Goal: Task Accomplishment & Management: Use online tool/utility

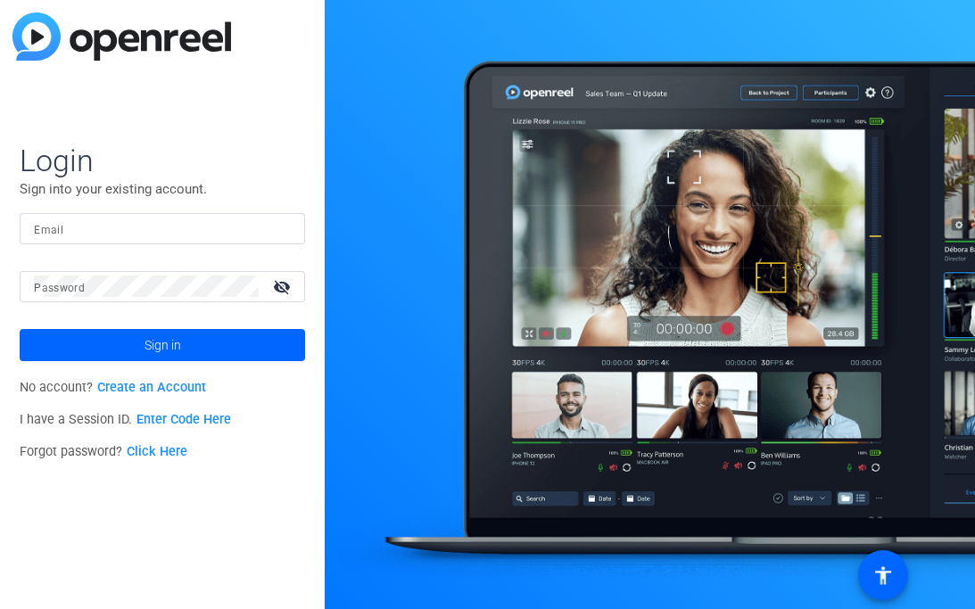
drag, startPoint x: 179, startPoint y: 244, endPoint x: 170, endPoint y: 235, distance: 12.6
click at [179, 244] on mat-form-field "Email" at bounding box center [162, 242] width 285 height 58
click at [170, 235] on input "Email" at bounding box center [162, 228] width 257 height 21
type input "[PERSON_NAME][EMAIL_ADDRESS][DOMAIN_NAME]"
click at [20, 329] on button "Sign in" at bounding box center [162, 345] width 285 height 32
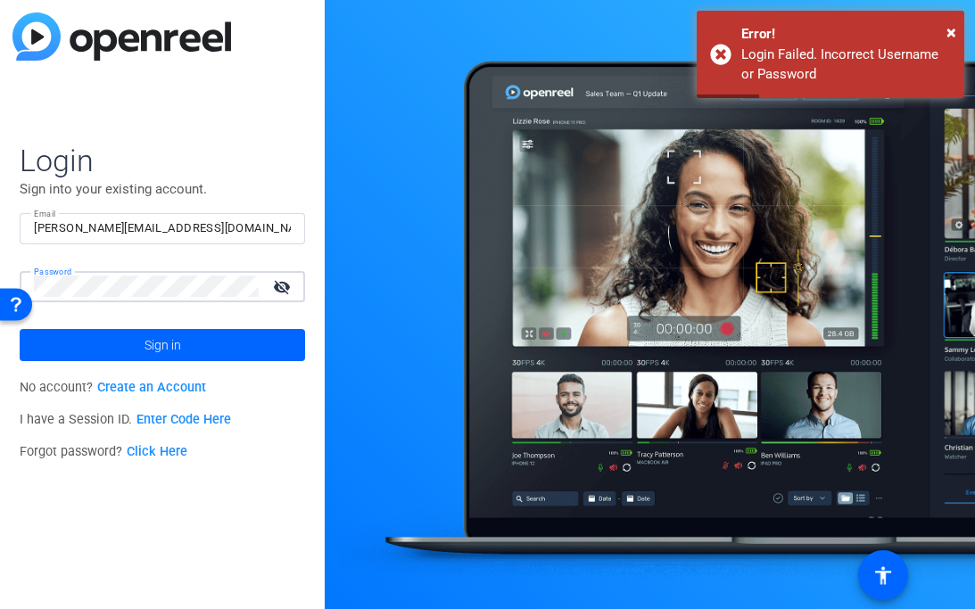
click at [20, 329] on button "Sign in" at bounding box center [162, 345] width 285 height 32
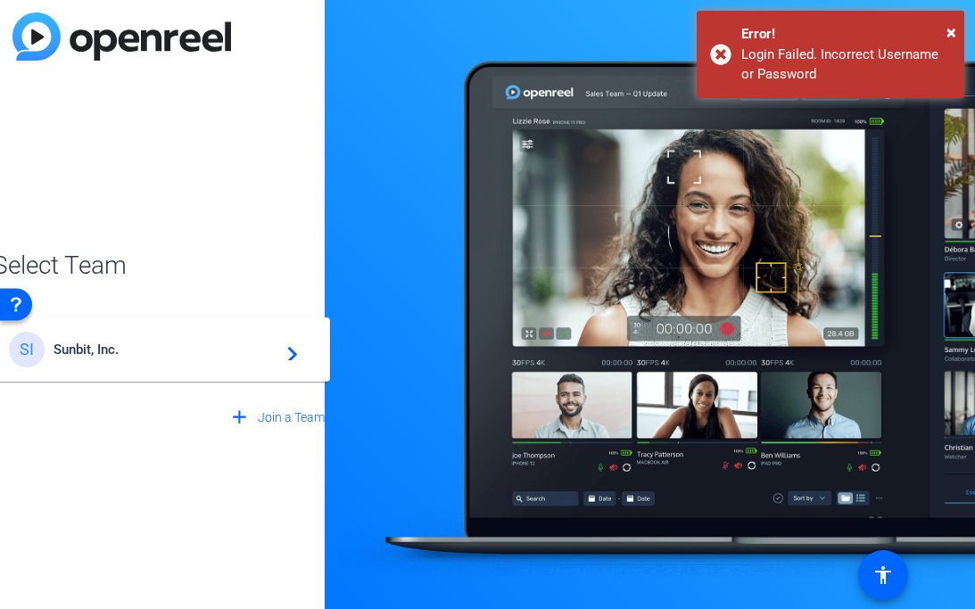
click at [78, 361] on div "SI Sunbit, Inc. navigate_next" at bounding box center [162, 350] width 307 height 36
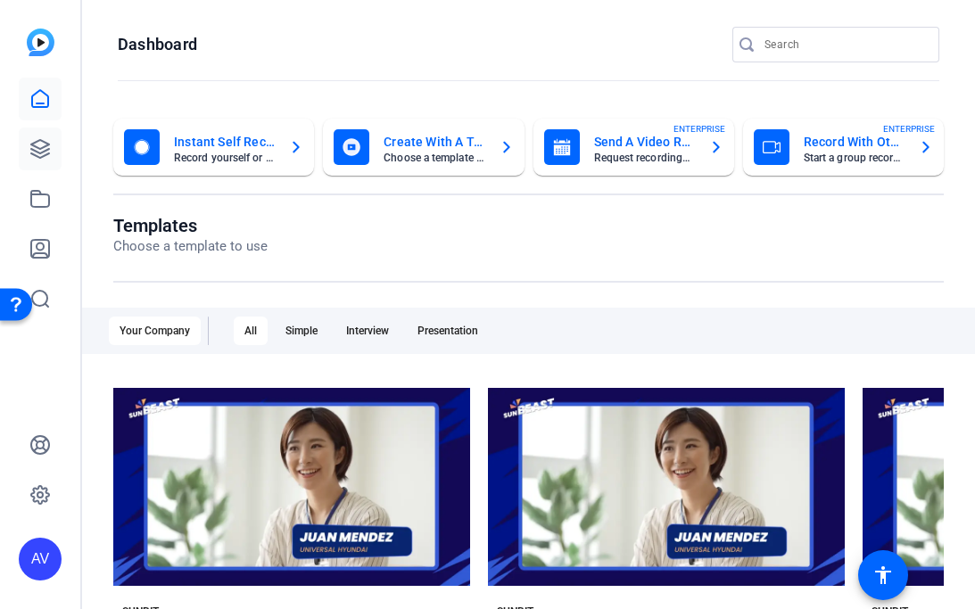
click at [36, 140] on icon at bounding box center [39, 148] width 21 height 21
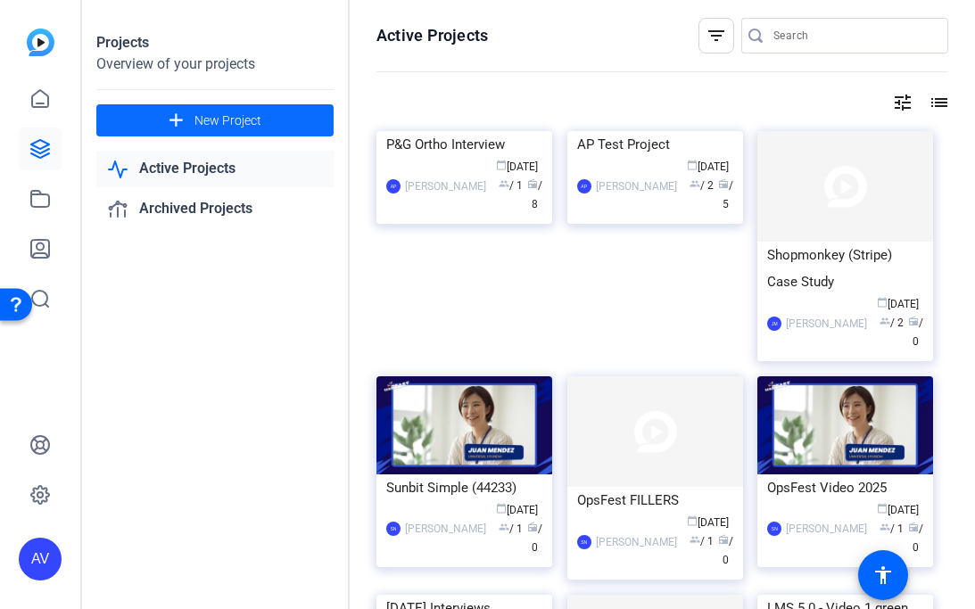
click at [217, 120] on span "New Project" at bounding box center [227, 121] width 67 height 19
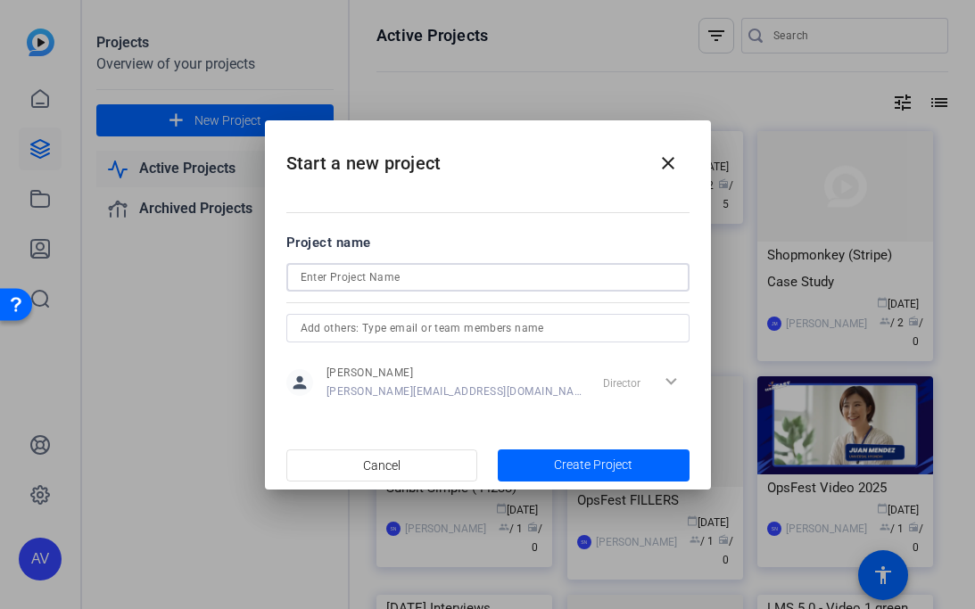
click at [374, 273] on input at bounding box center [488, 277] width 375 height 21
type input "CCC + Sunbit"
click at [599, 477] on span "button" at bounding box center [594, 465] width 192 height 43
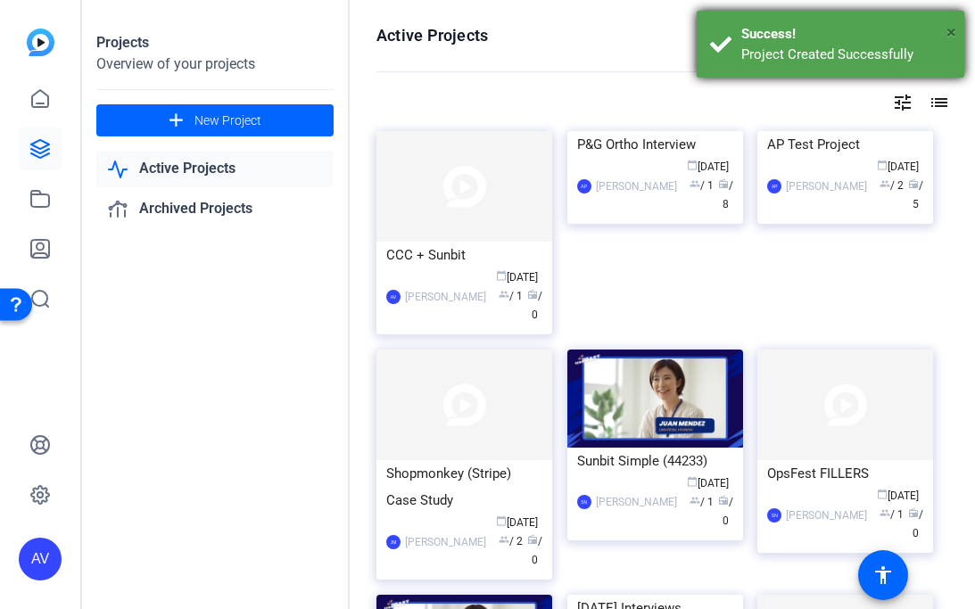
click at [948, 37] on span "×" at bounding box center [951, 31] width 10 height 21
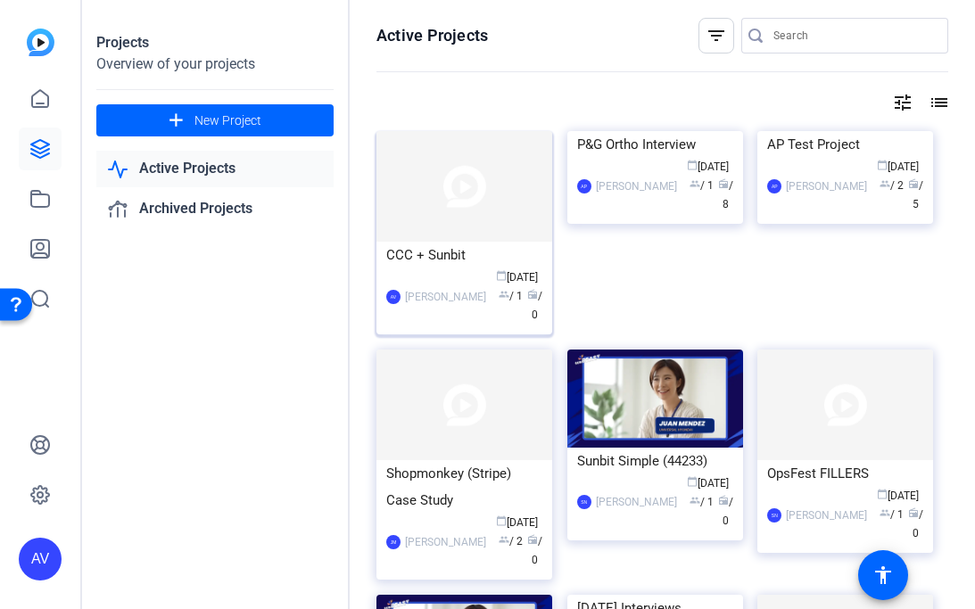
click at [422, 253] on div "CCC + Sunbit" at bounding box center [464, 255] width 156 height 27
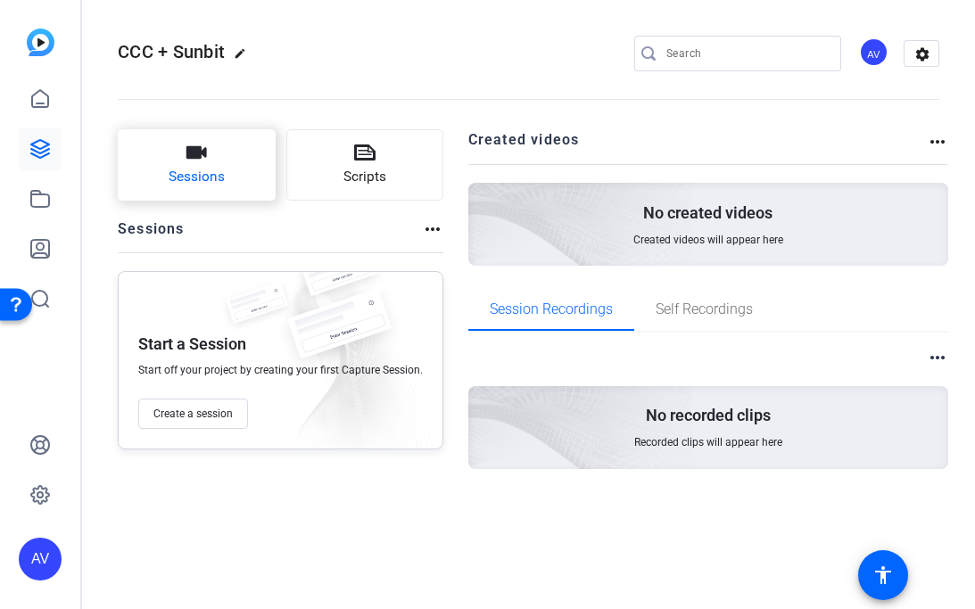
click at [195, 161] on icon "button" at bounding box center [196, 152] width 21 height 21
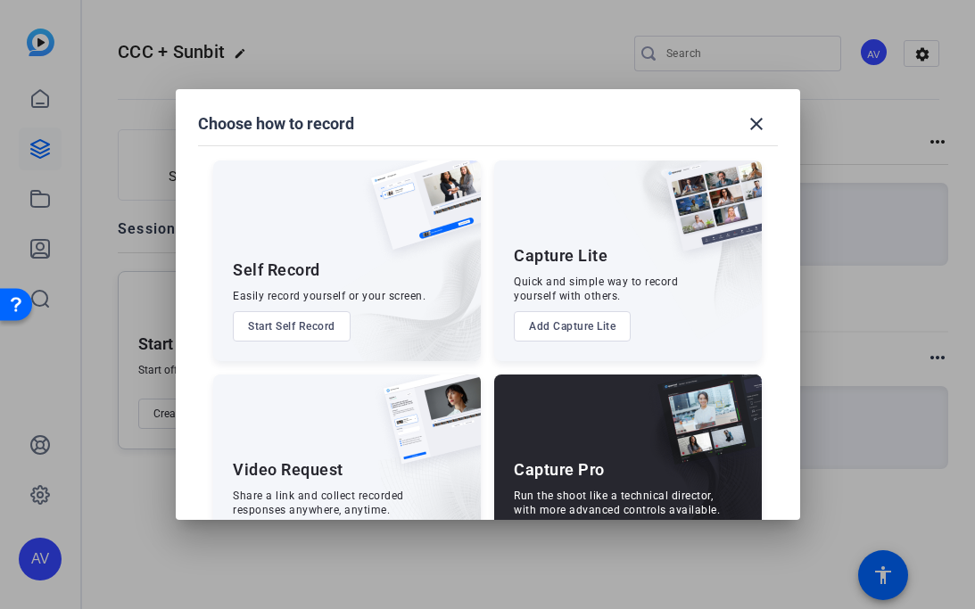
click at [330, 324] on button "Start Self Record" at bounding box center [292, 326] width 118 height 30
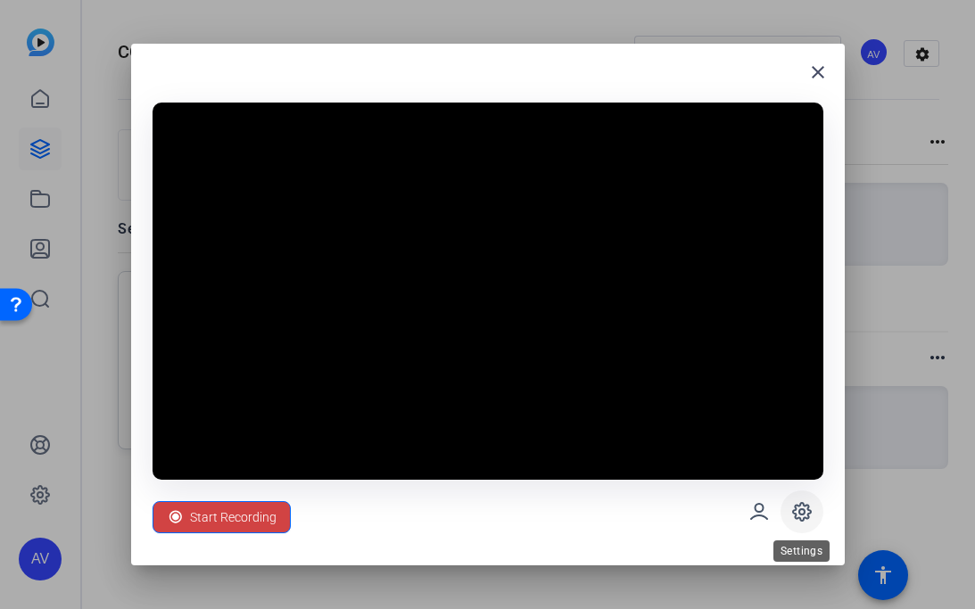
click at [808, 504] on icon at bounding box center [801, 511] width 21 height 21
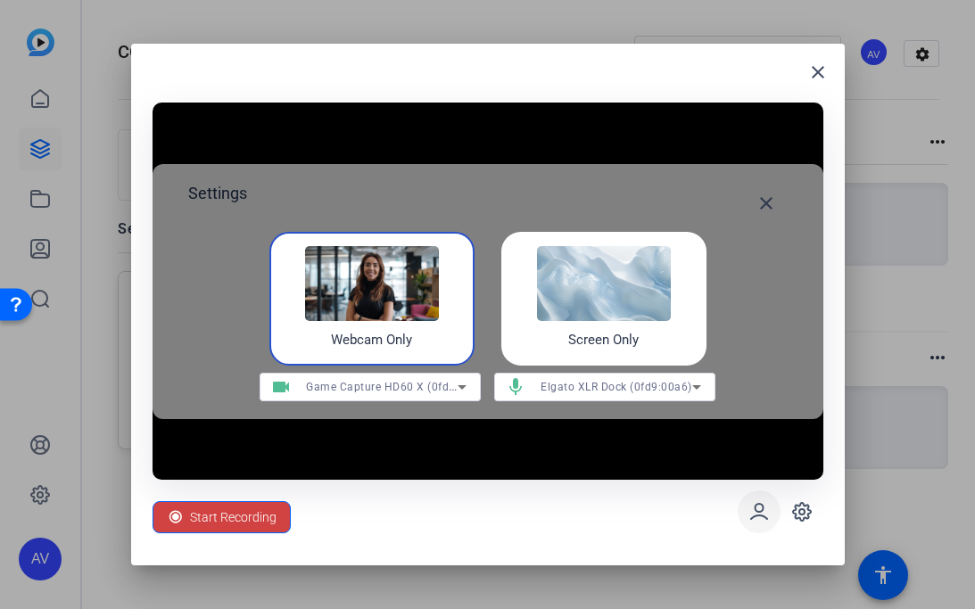
click at [763, 511] on icon at bounding box center [758, 511] width 21 height 21
click at [804, 509] on icon at bounding box center [801, 511] width 21 height 21
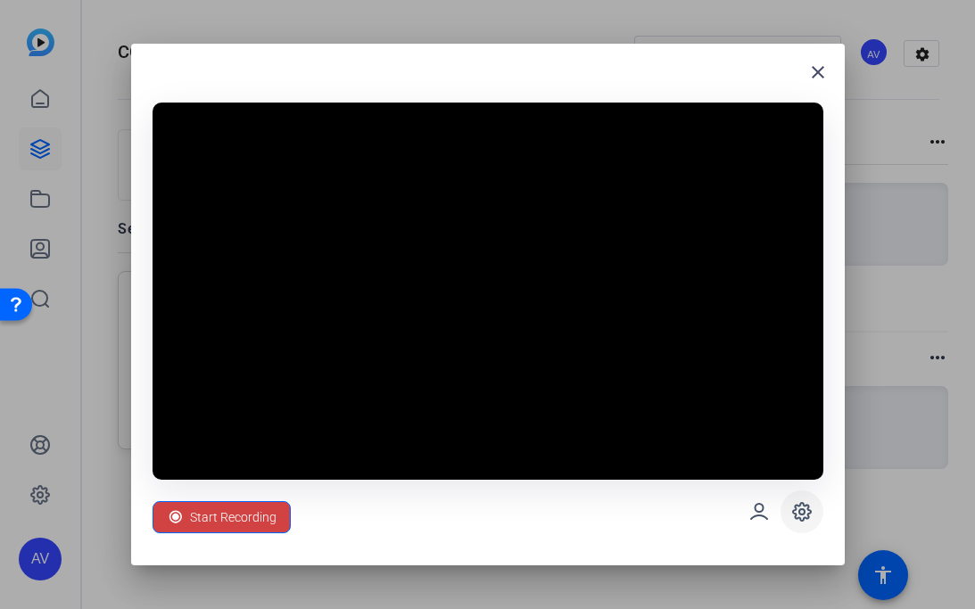
click at [804, 509] on icon at bounding box center [801, 511] width 21 height 21
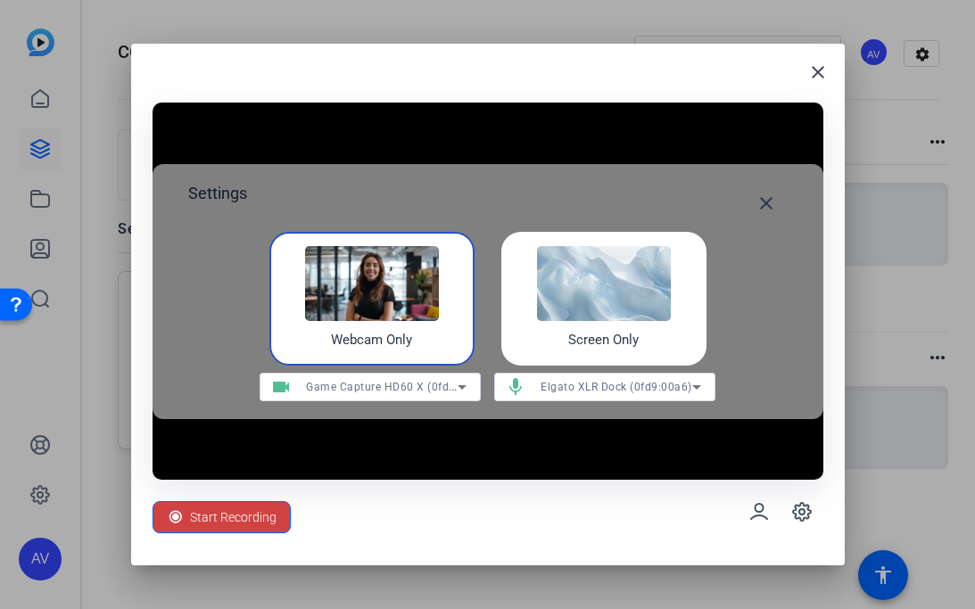
click at [368, 302] on img at bounding box center [372, 283] width 134 height 75
click at [810, 74] on mat-icon "close" at bounding box center [817, 72] width 21 height 21
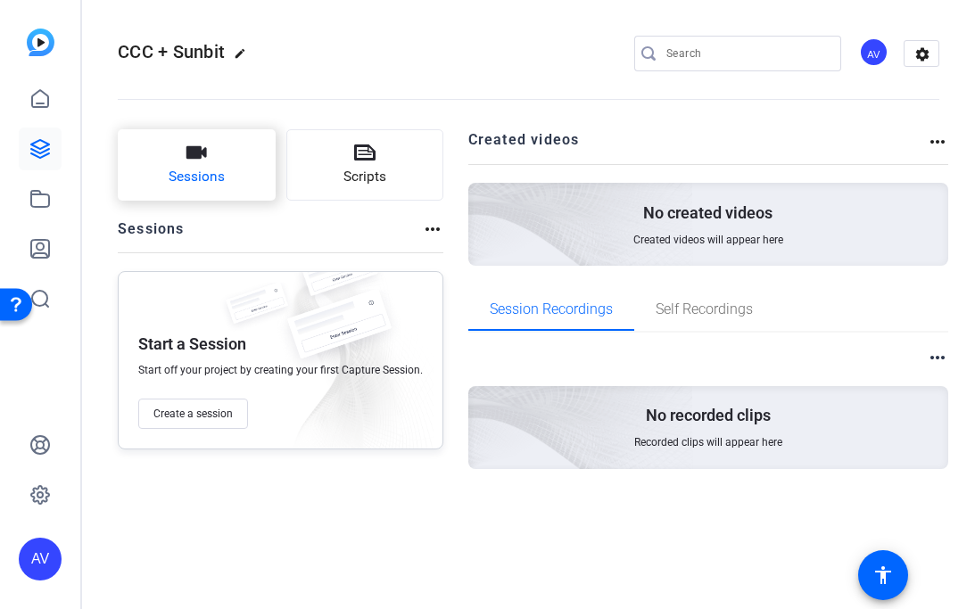
click at [180, 160] on button "Sessions" at bounding box center [197, 164] width 158 height 71
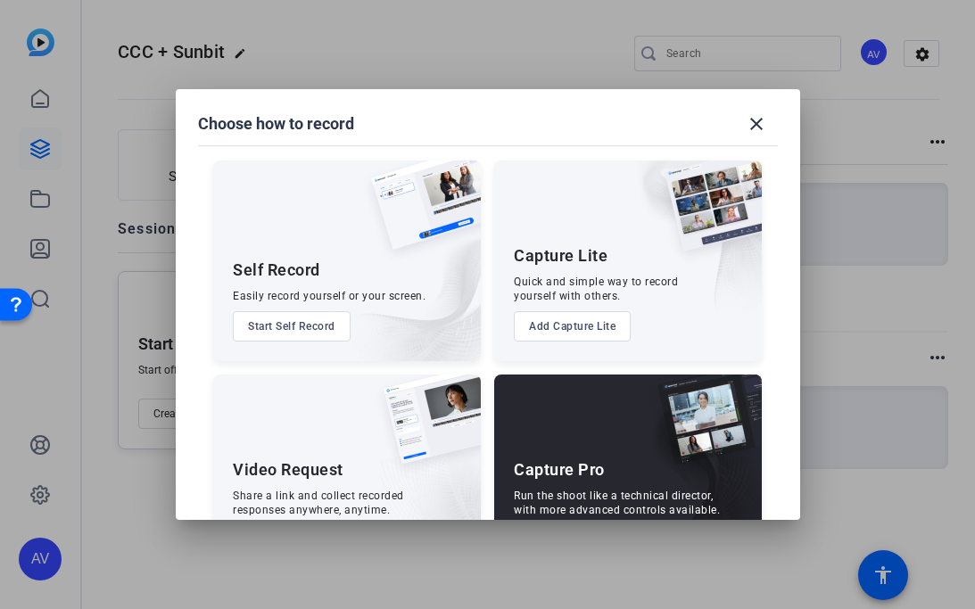
click at [287, 325] on button "Start Self Record" at bounding box center [292, 326] width 118 height 30
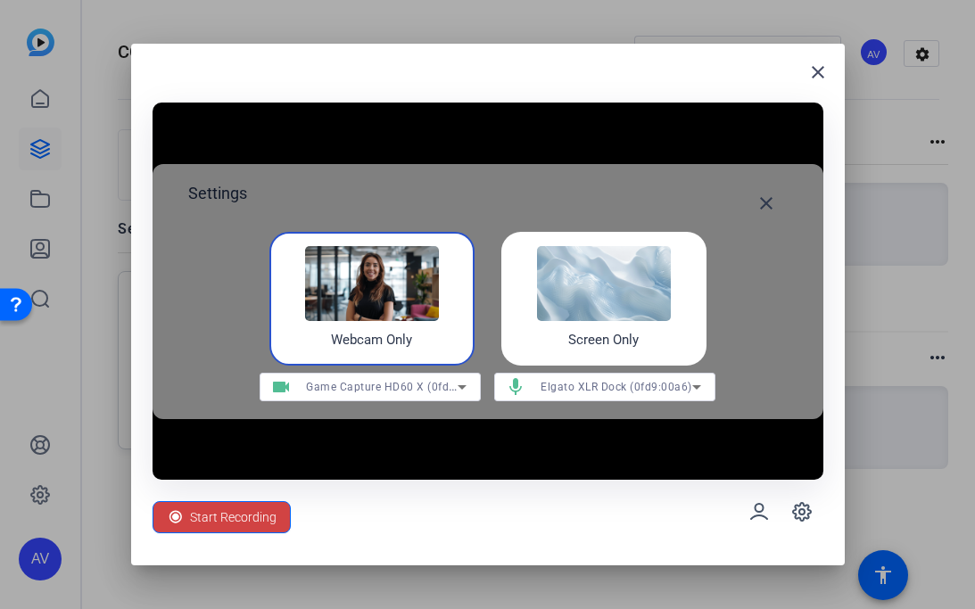
click at [383, 336] on h4 "Webcam Only" at bounding box center [371, 340] width 81 height 21
click at [384, 384] on span "Game Capture HD60 X (0fd9:0082)" at bounding box center [398, 386] width 184 height 14
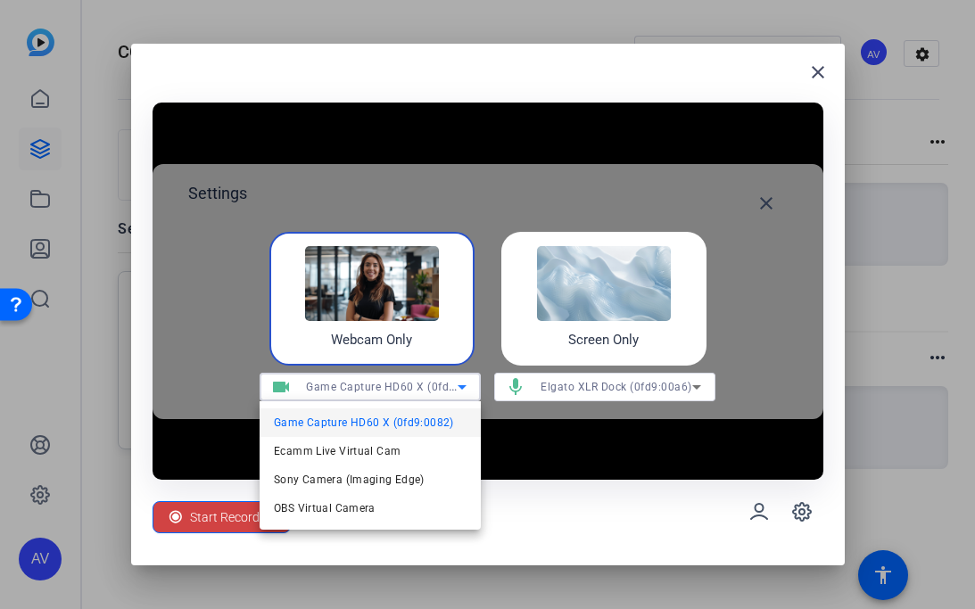
click at [369, 418] on span "Game Capture HD60 X (0fd9:0082)" at bounding box center [364, 422] width 180 height 21
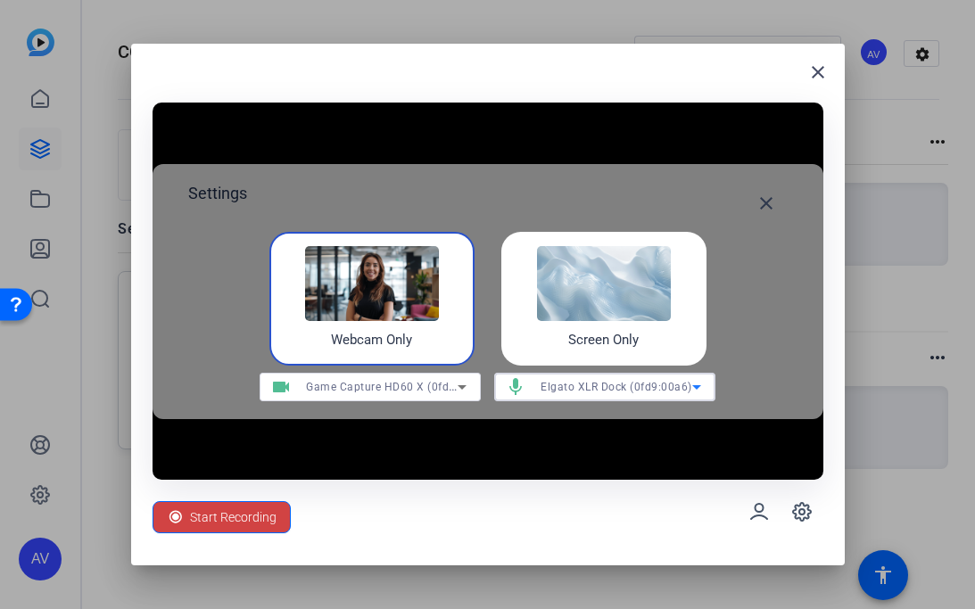
click at [576, 391] on span "Elgato XLR Dock (0fd9:00a6)" at bounding box center [617, 387] width 152 height 12
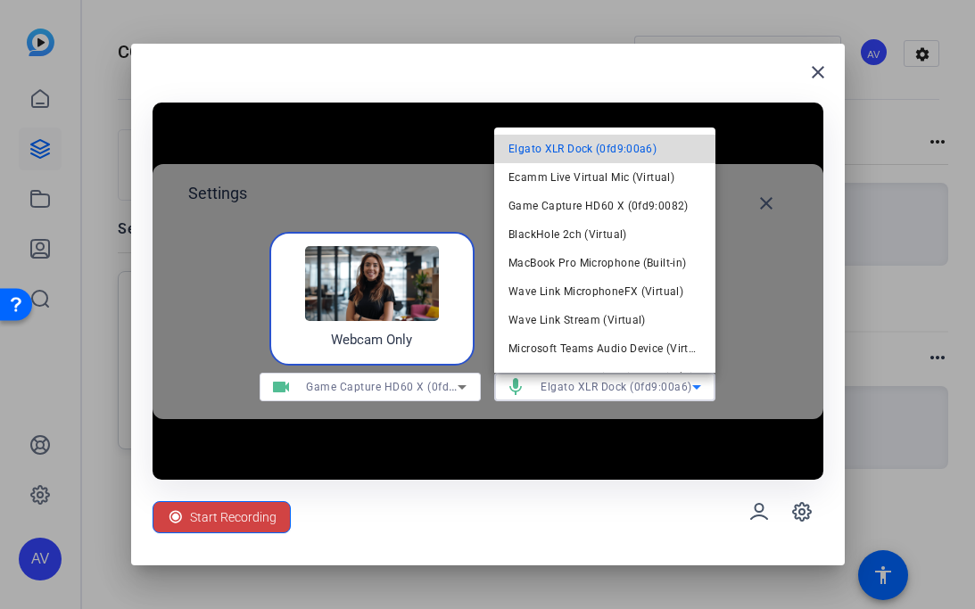
click at [613, 145] on span "Elgato XLR Dock (0fd9:00a6)" at bounding box center [582, 148] width 148 height 21
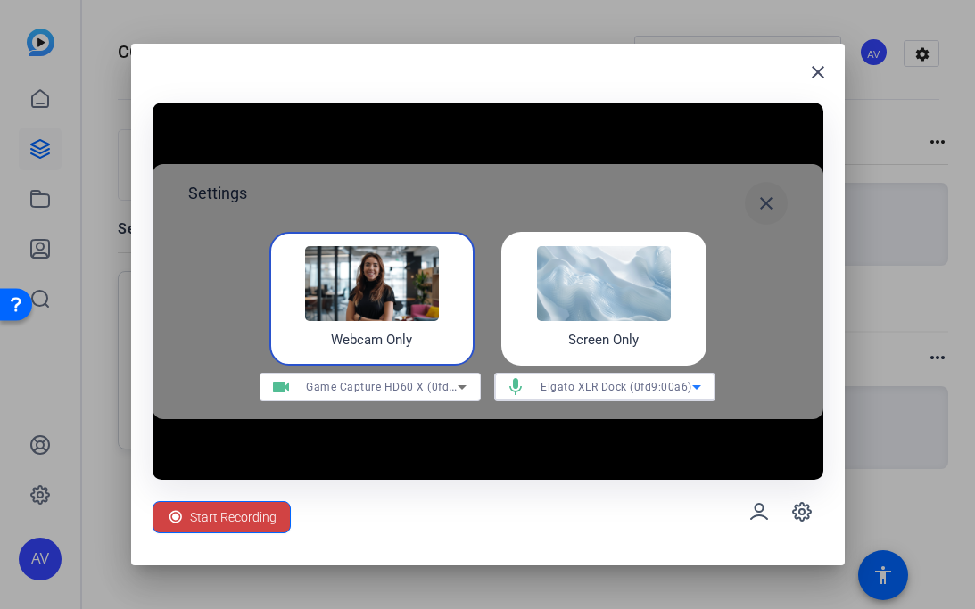
click at [763, 206] on mat-icon "close" at bounding box center [766, 203] width 21 height 21
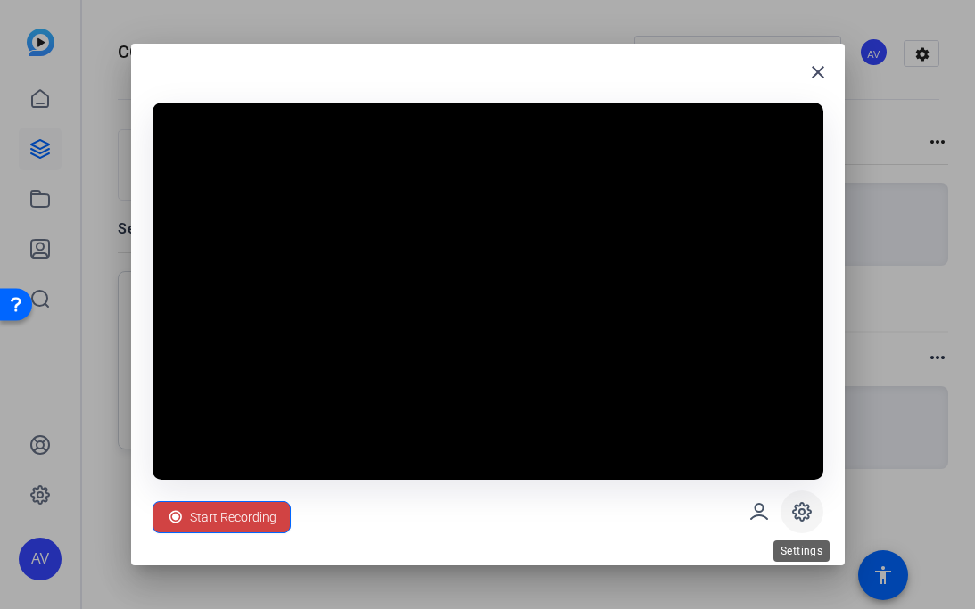
click at [809, 507] on icon at bounding box center [801, 511] width 21 height 21
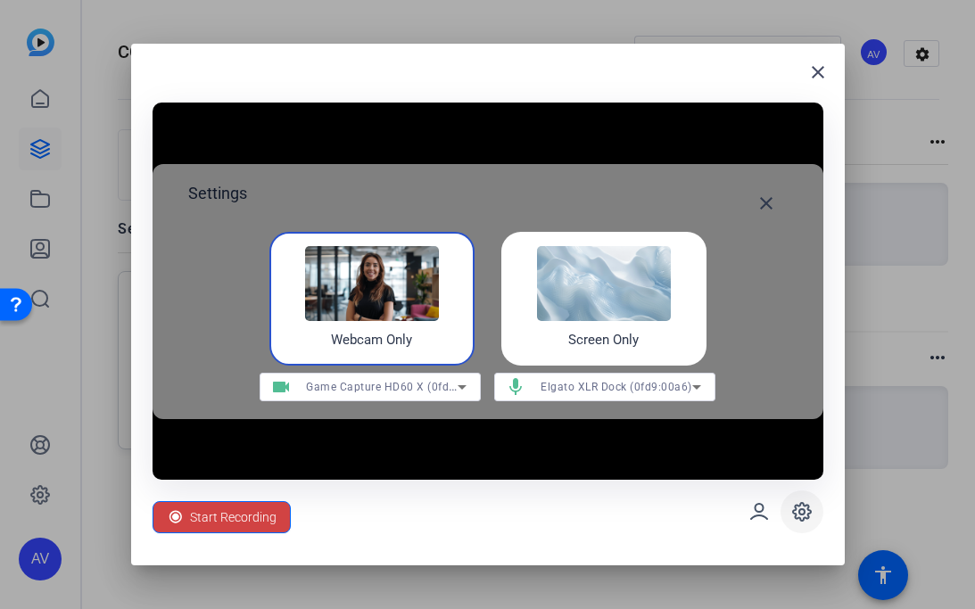
click at [808, 508] on icon at bounding box center [801, 511] width 21 height 21
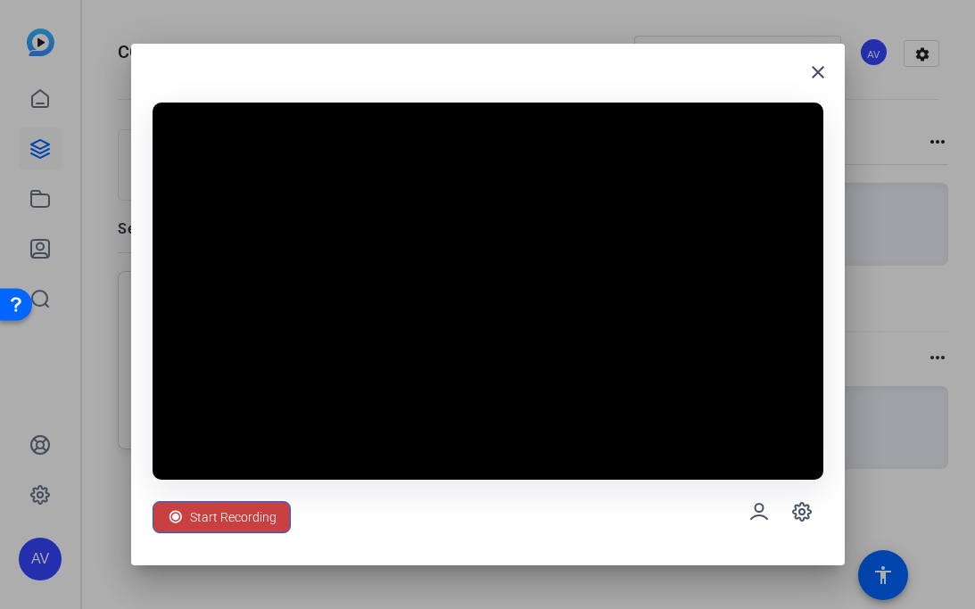
click at [230, 510] on span "Start Recording" at bounding box center [233, 517] width 87 height 34
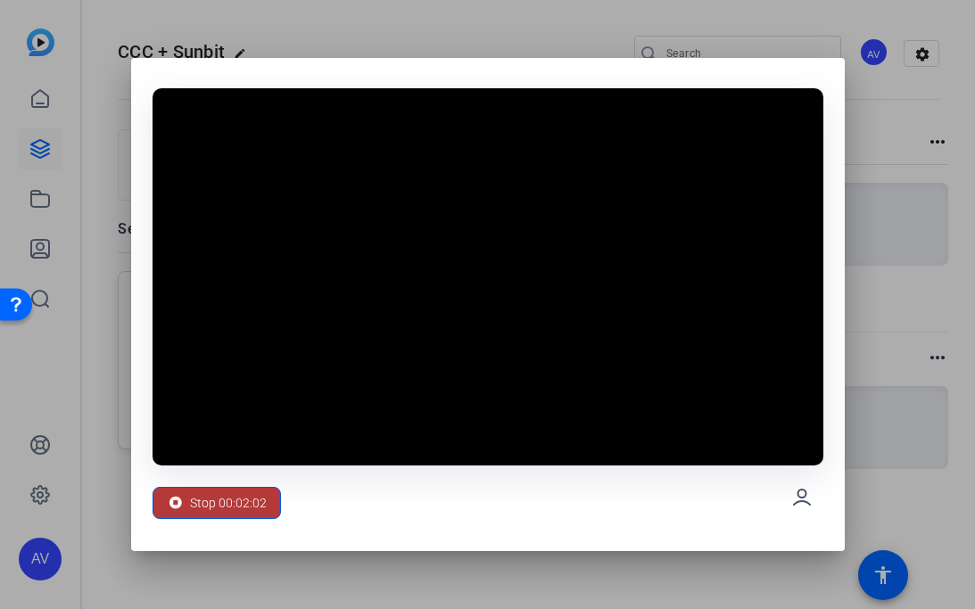
click at [247, 501] on span "Stop 00:02:02" at bounding box center [228, 503] width 77 height 34
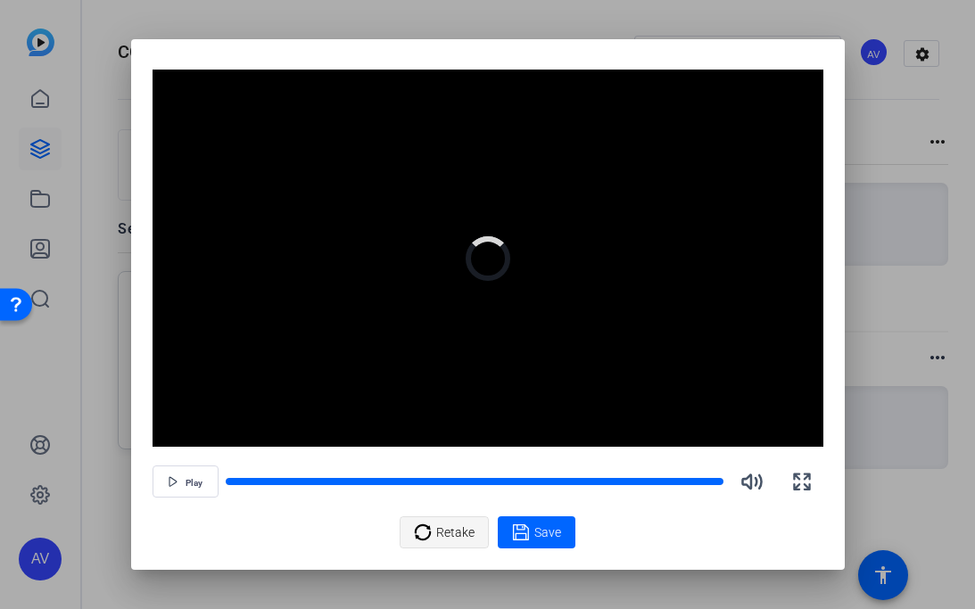
click at [472, 540] on span "Retake" at bounding box center [455, 533] width 38 height 34
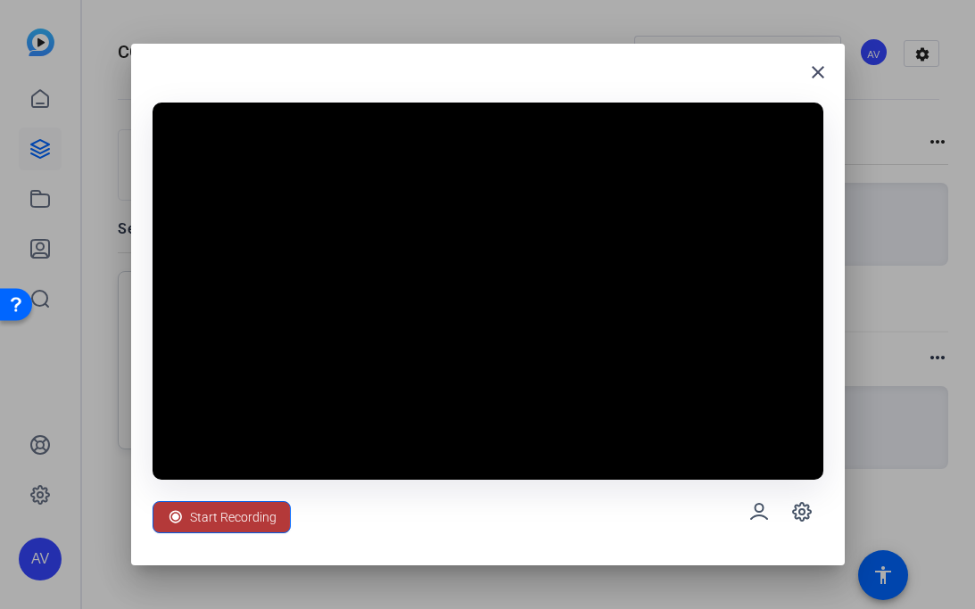
click at [167, 516] on icon at bounding box center [176, 517] width 18 height 18
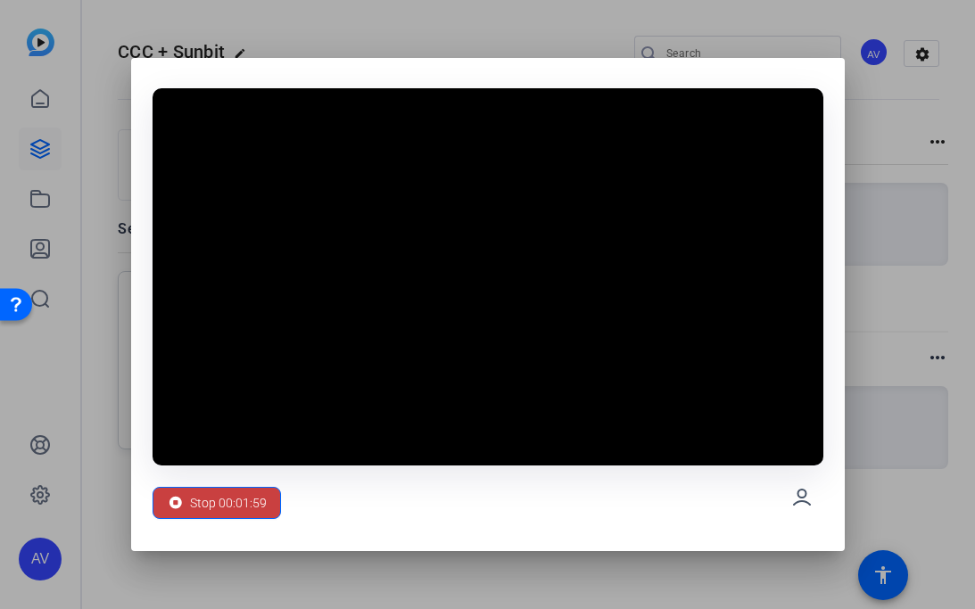
click at [198, 507] on span "Stop 00:01:59" at bounding box center [228, 503] width 77 height 34
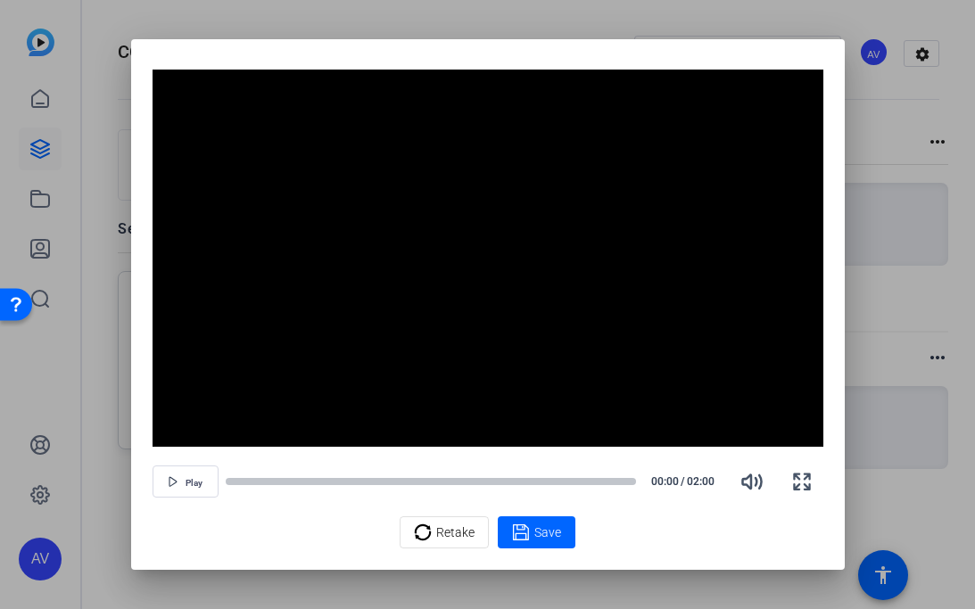
drag, startPoint x: 189, startPoint y: 492, endPoint x: 271, endPoint y: 574, distance: 116.7
click at [189, 492] on span "button" at bounding box center [185, 481] width 64 height 43
click at [168, 479] on icon "button" at bounding box center [169, 481] width 11 height 11
click at [258, 483] on div at bounding box center [431, 481] width 410 height 9
click at [248, 483] on div at bounding box center [242, 481] width 32 height 9
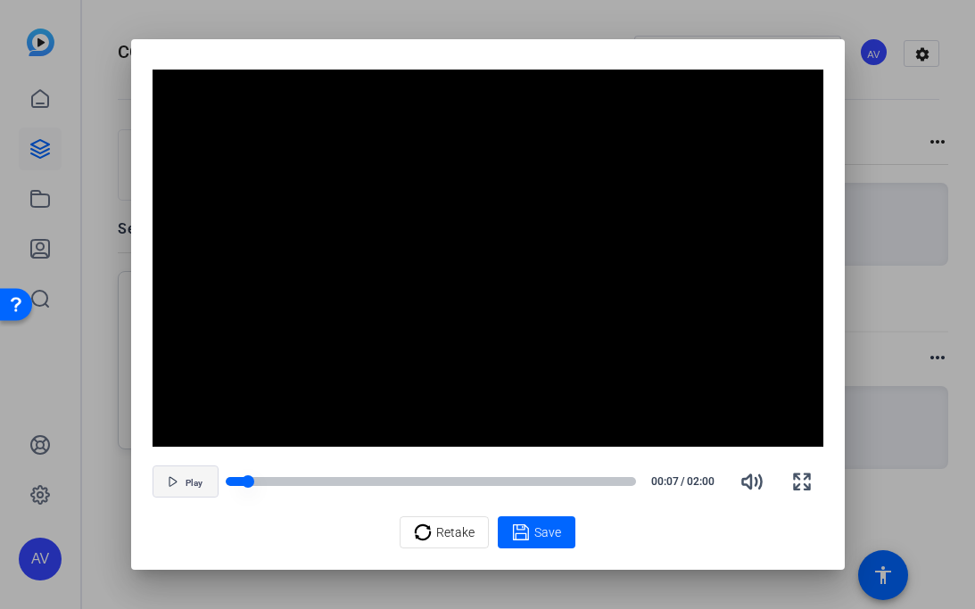
click at [229, 482] on div at bounding box center [237, 481] width 23 height 9
click at [183, 484] on span "button" at bounding box center [185, 481] width 64 height 43
click at [525, 529] on icon at bounding box center [521, 533] width 16 height 16
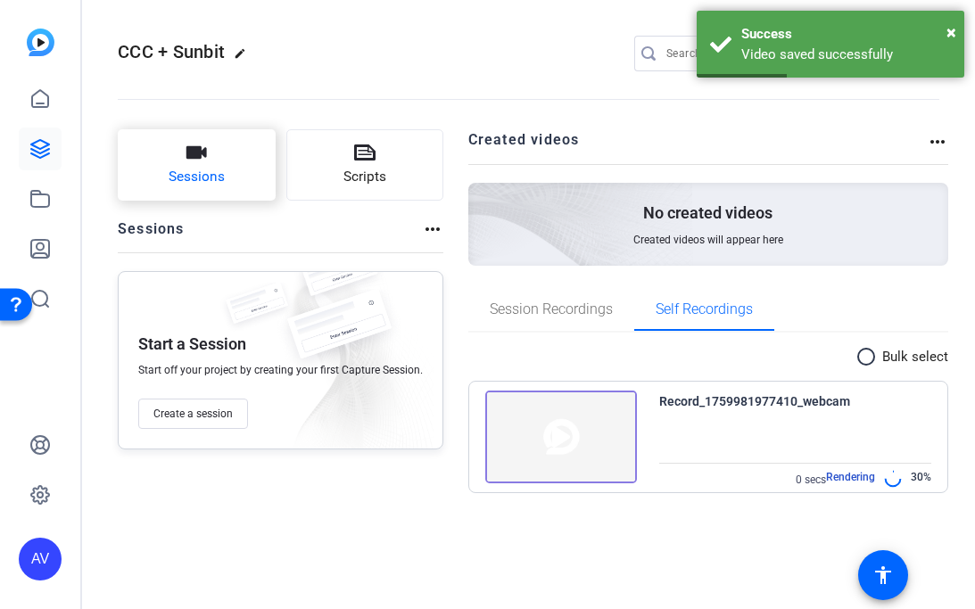
click at [213, 184] on span "Sessions" at bounding box center [197, 177] width 56 height 21
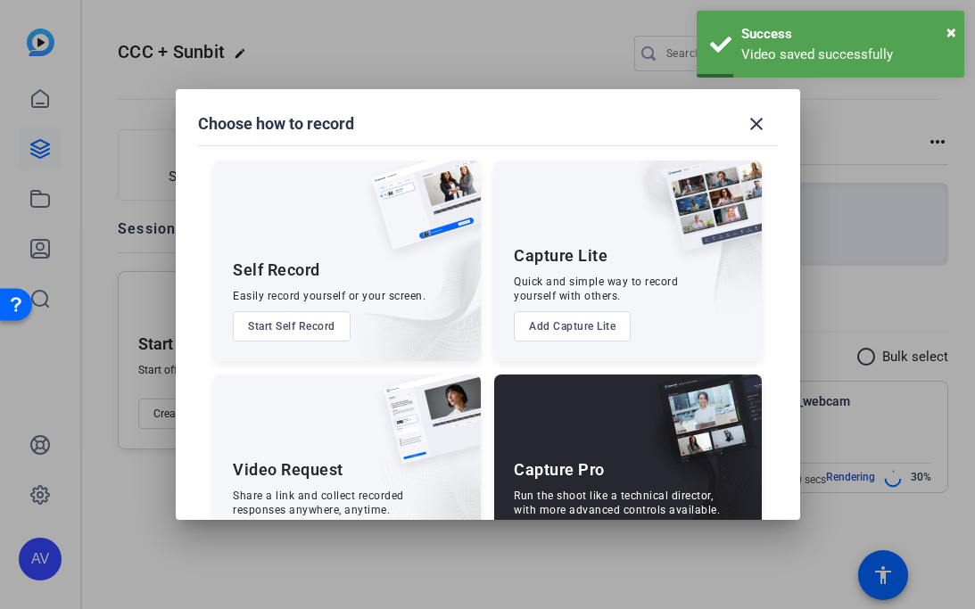
click at [308, 327] on button "Start Self Record" at bounding box center [292, 326] width 118 height 30
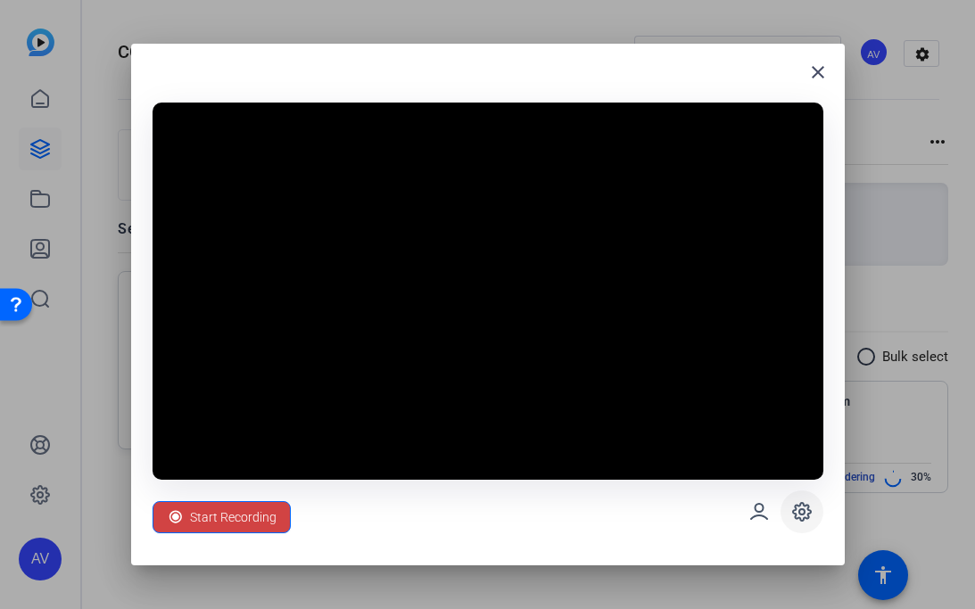
click at [805, 509] on icon at bounding box center [801, 511] width 21 height 21
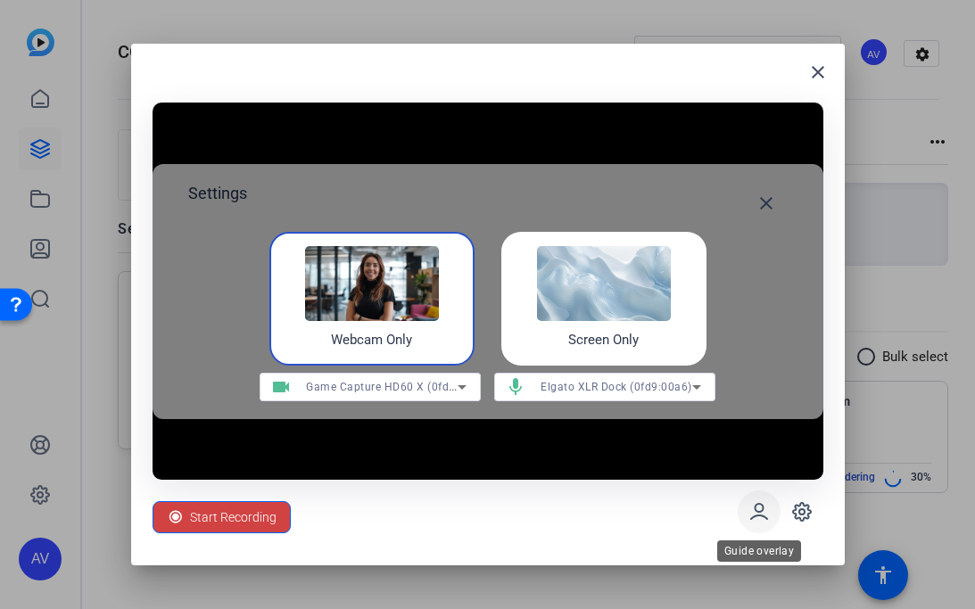
click at [764, 509] on icon at bounding box center [758, 511] width 21 height 21
click at [759, 203] on mat-icon "close" at bounding box center [766, 203] width 21 height 21
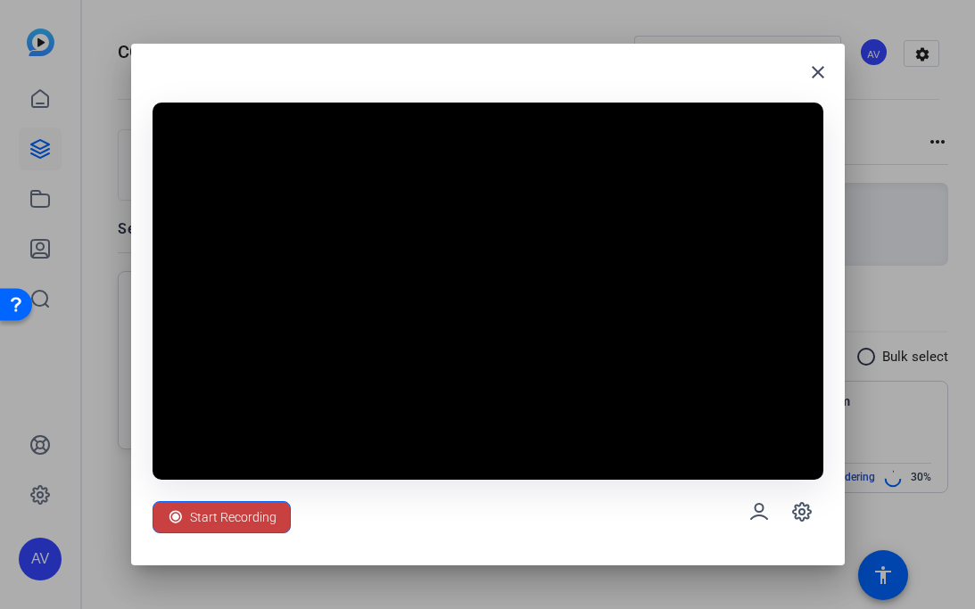
click at [229, 516] on span "Start Recording" at bounding box center [233, 517] width 87 height 34
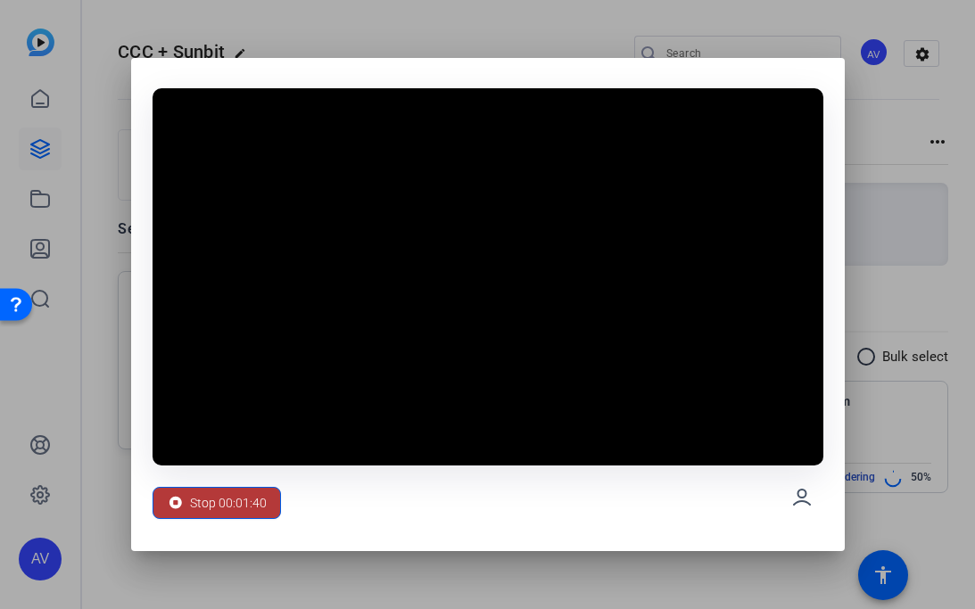
click at [252, 508] on span "Stop 00:01:40" at bounding box center [228, 503] width 77 height 34
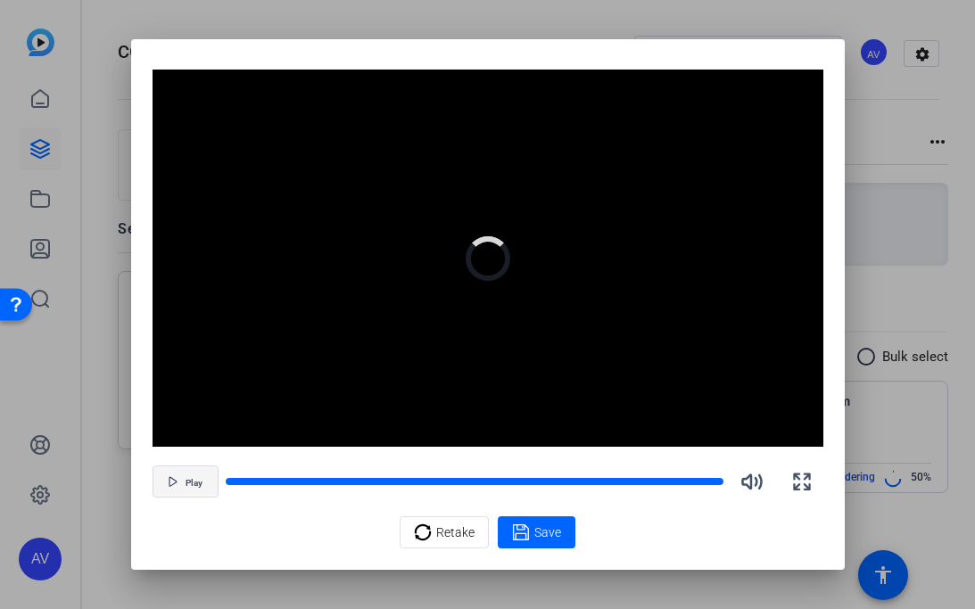
click at [201, 485] on span "Play" at bounding box center [194, 483] width 17 height 11
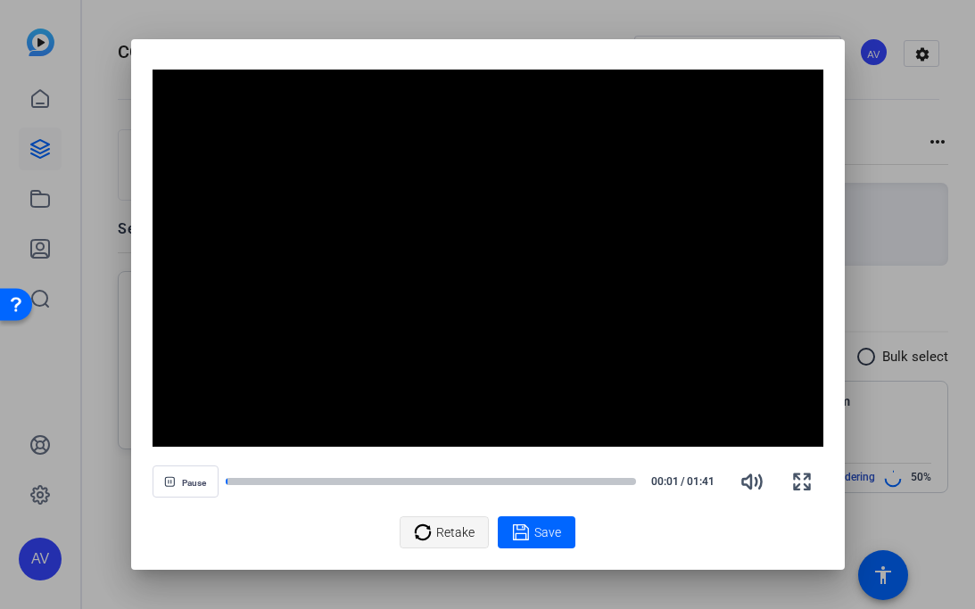
click at [454, 525] on span "Retake" at bounding box center [455, 533] width 38 height 34
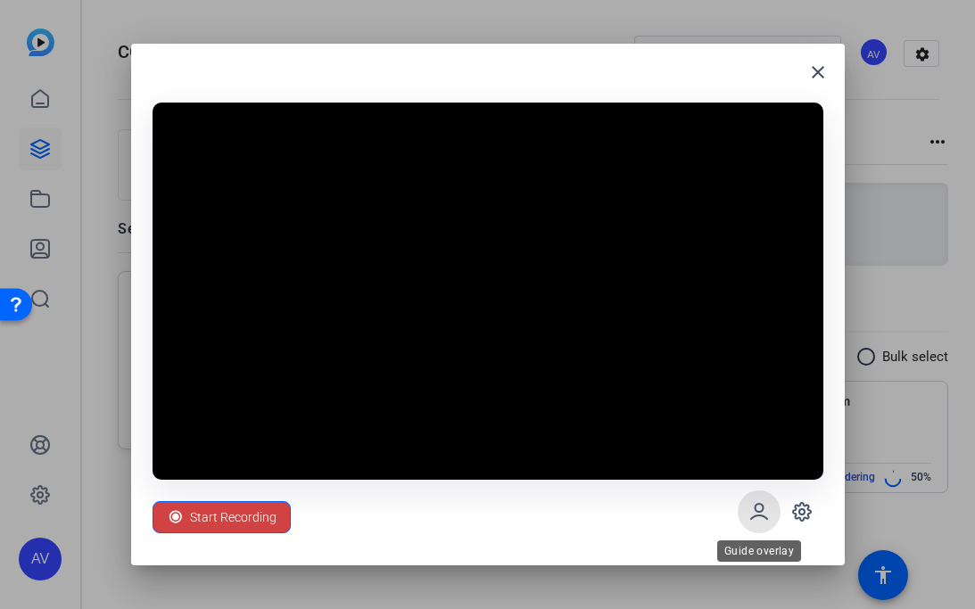
drag, startPoint x: 759, startPoint y: 510, endPoint x: 386, endPoint y: 533, distance: 373.5
click at [758, 511] on icon at bounding box center [758, 511] width 21 height 21
click at [217, 507] on span "Start Recording" at bounding box center [233, 517] width 87 height 34
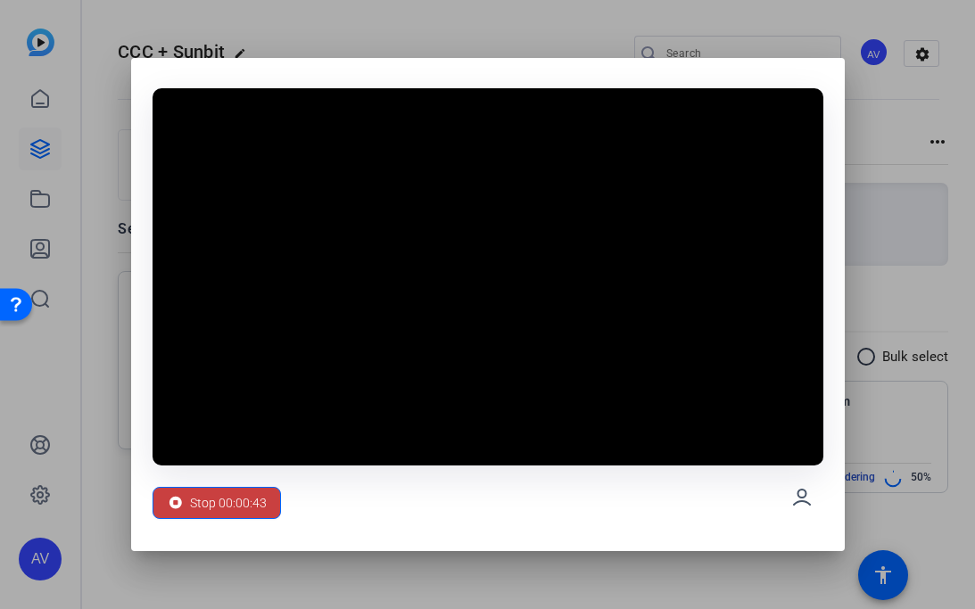
click at [197, 516] on span "Stop 00:00:43" at bounding box center [228, 503] width 77 height 34
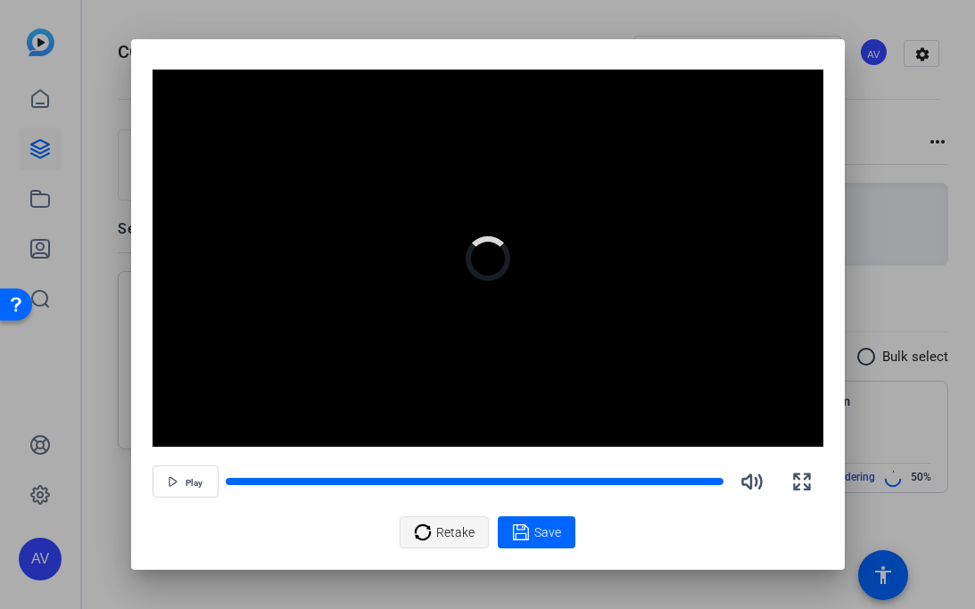
click at [454, 525] on span "Retake" at bounding box center [455, 533] width 38 height 34
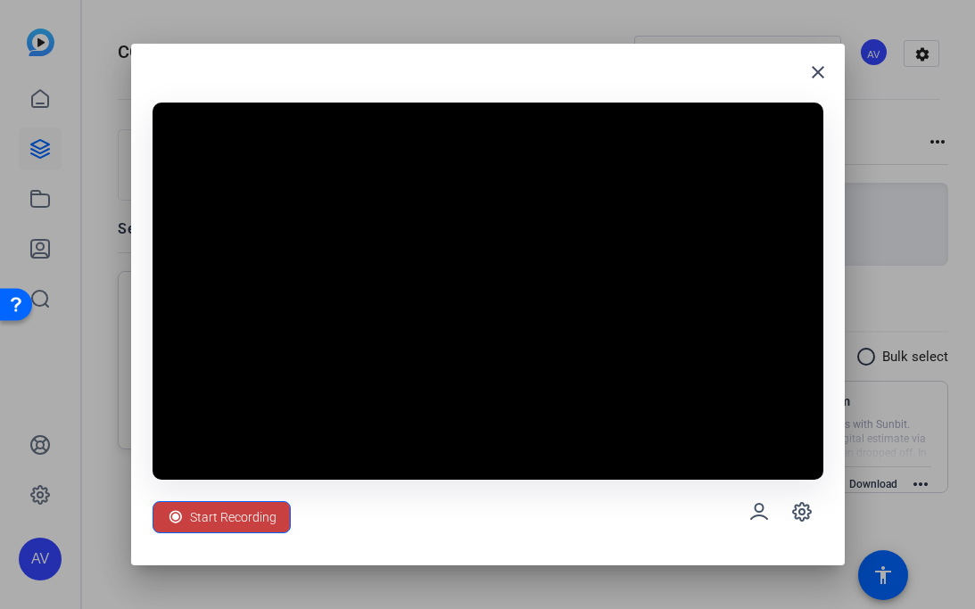
click at [268, 521] on span "Start Recording" at bounding box center [233, 517] width 87 height 34
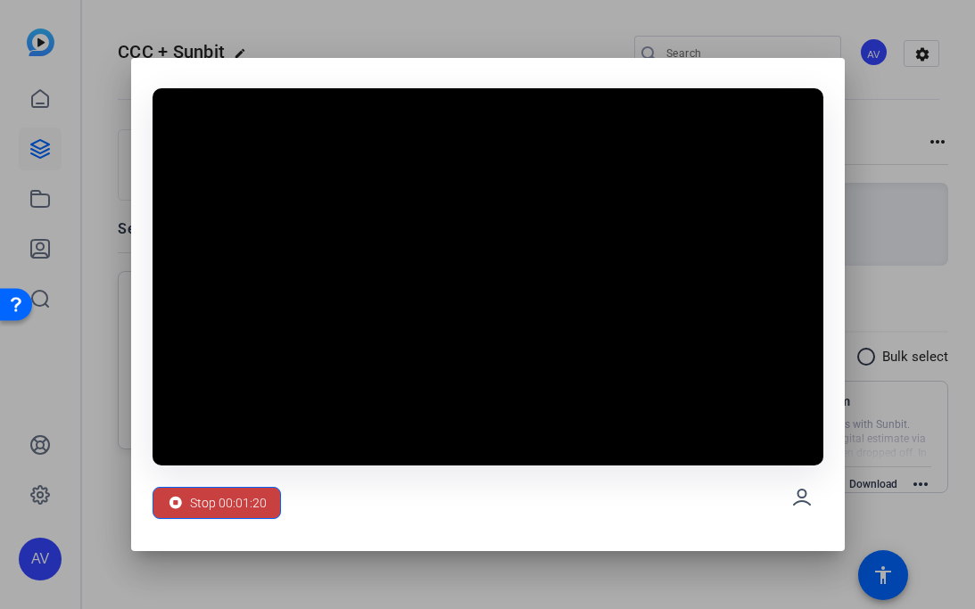
click at [225, 519] on span "Stop 00:01:20" at bounding box center [228, 503] width 77 height 34
click at [227, 505] on span "Stop 00:01:21" at bounding box center [228, 503] width 77 height 34
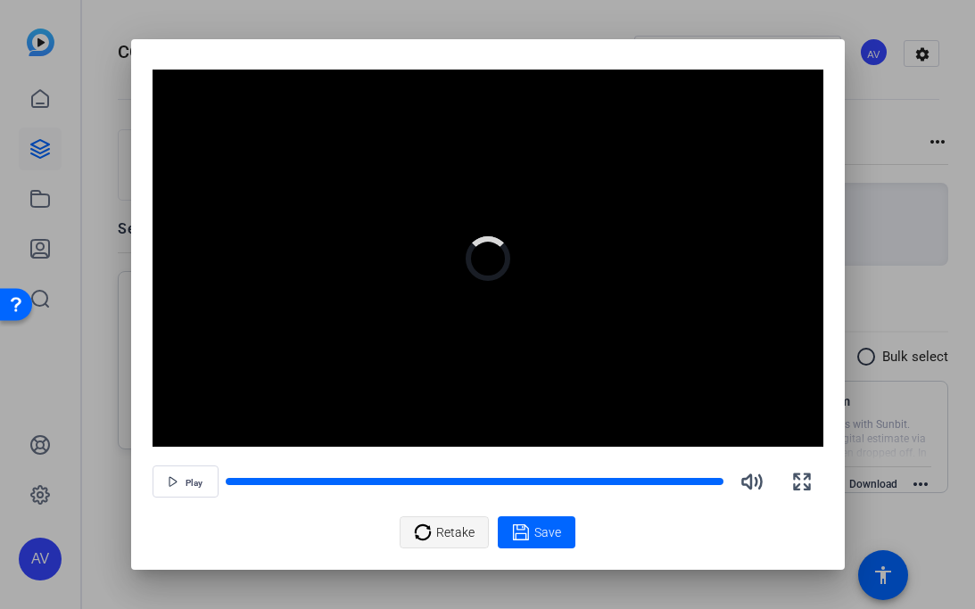
click at [448, 533] on span "Retake" at bounding box center [455, 533] width 38 height 34
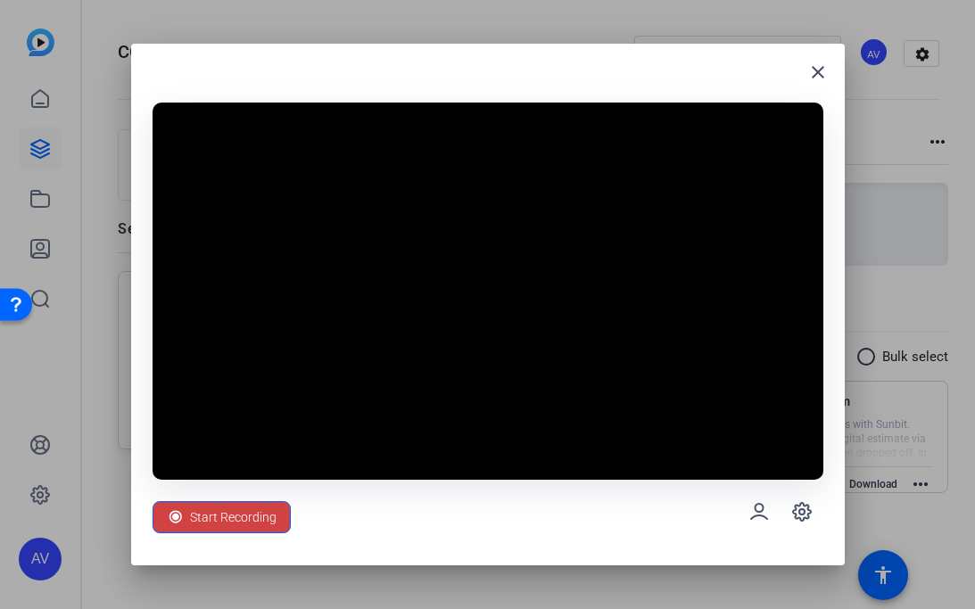
click at [205, 515] on span "Start Recording" at bounding box center [233, 517] width 87 height 34
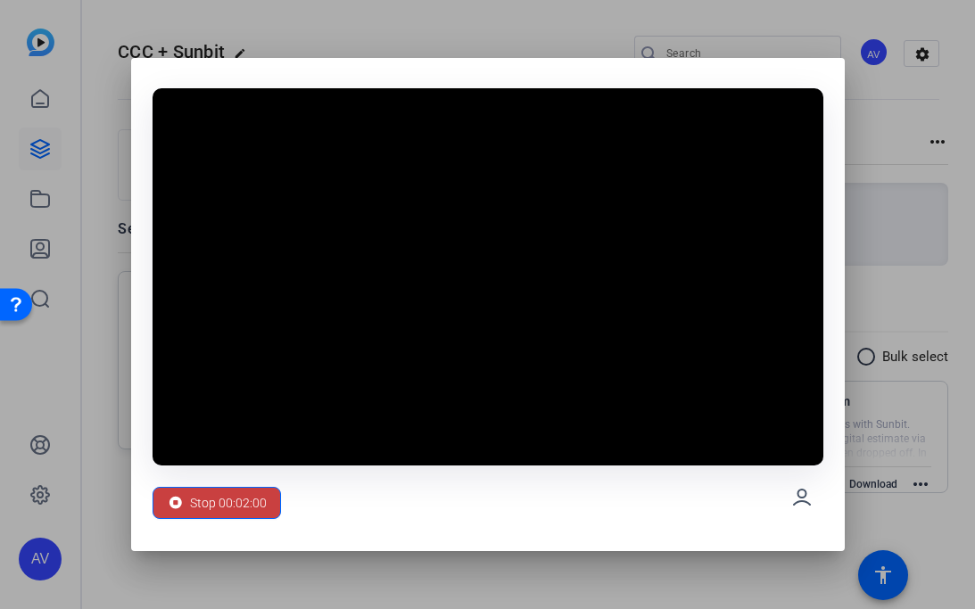
click at [218, 506] on span "Stop 00:02:00" at bounding box center [228, 503] width 77 height 34
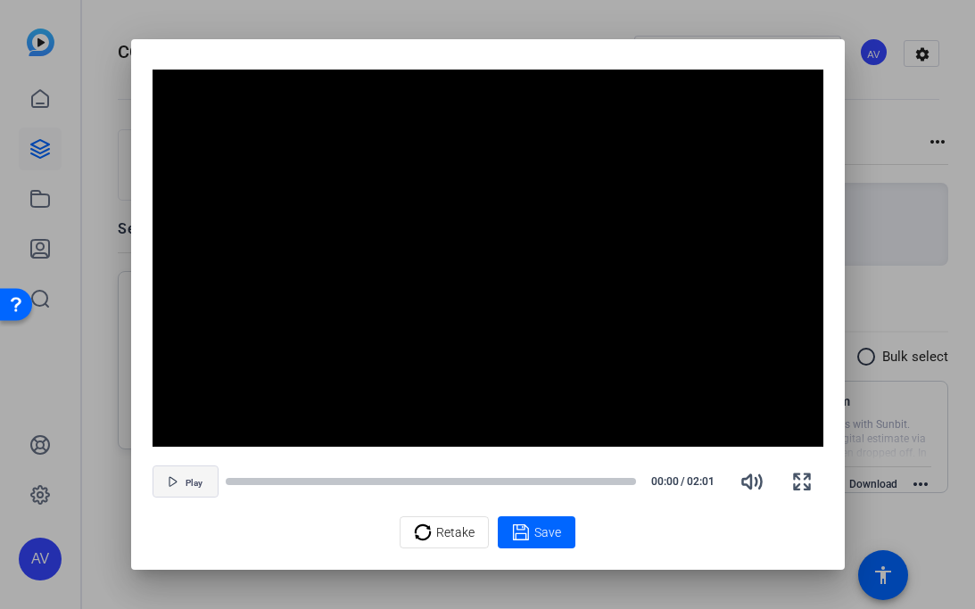
click at [202, 475] on span "Play" at bounding box center [194, 481] width 17 height 13
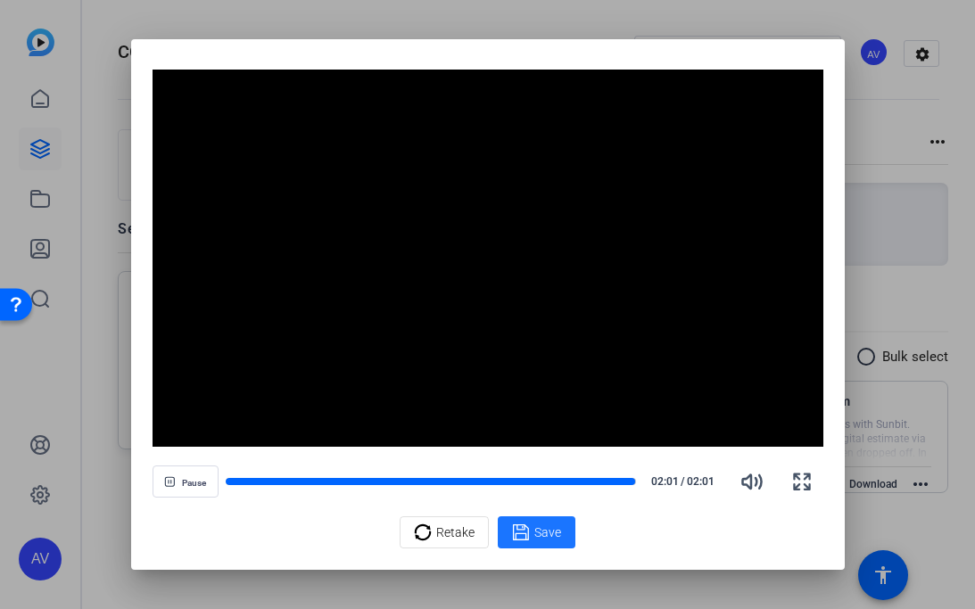
click at [564, 541] on span at bounding box center [537, 532] width 78 height 43
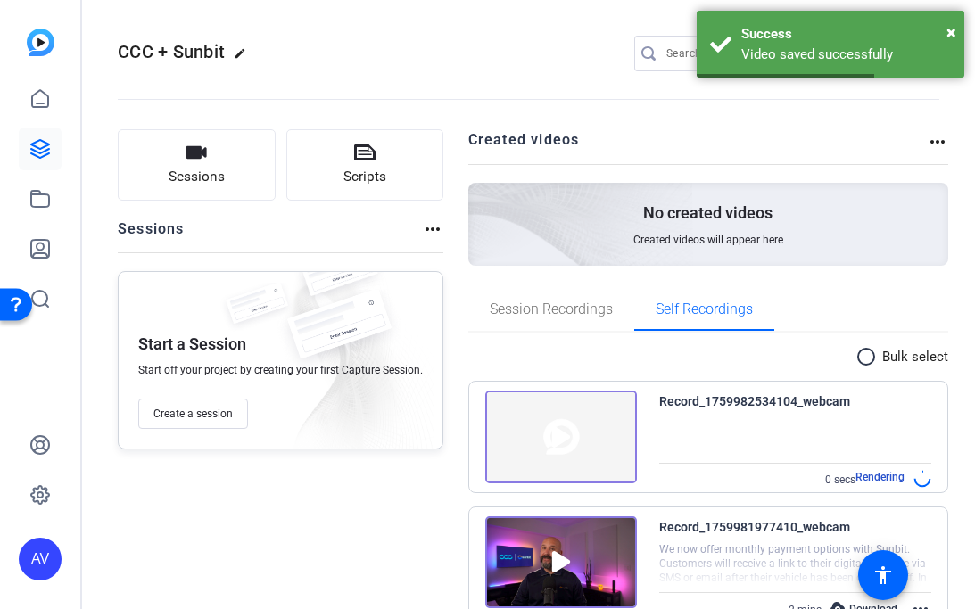
scroll to position [54, 0]
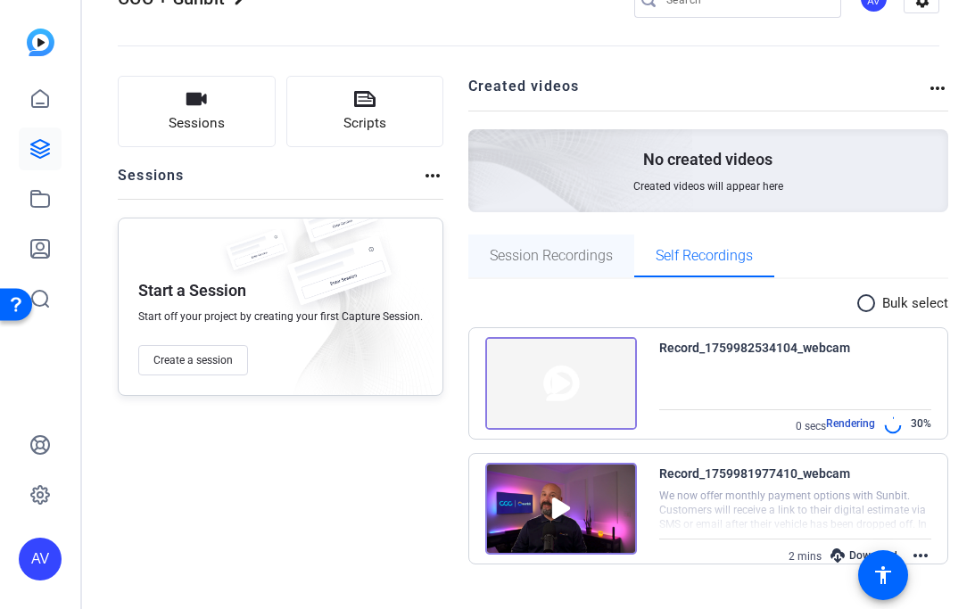
click at [617, 253] on div "Session Recordings" at bounding box center [551, 256] width 166 height 43
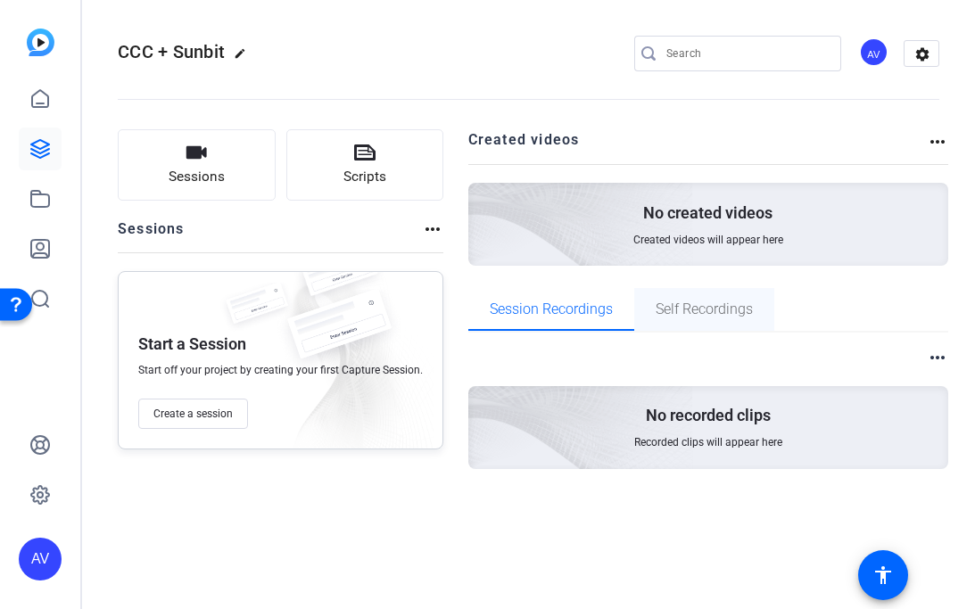
click at [678, 297] on span "Self Recordings" at bounding box center [704, 309] width 97 height 43
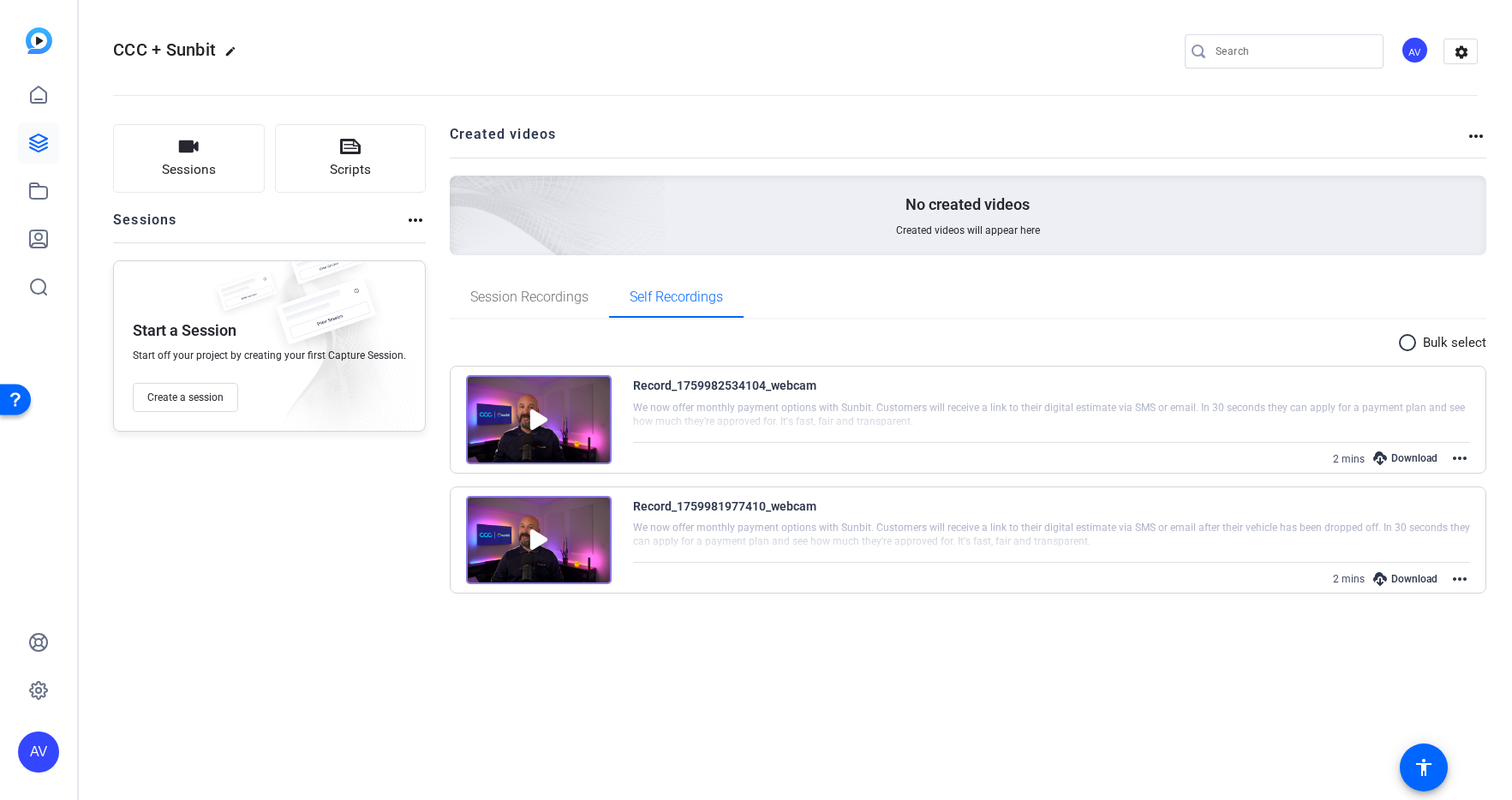
click at [936, 460] on div "Download" at bounding box center [1405, 458] width 82 height 22
click at [936, 456] on mat-icon "more_horiz" at bounding box center [1459, 458] width 20 height 20
click at [936, 400] on div at bounding box center [756, 400] width 1512 height 800
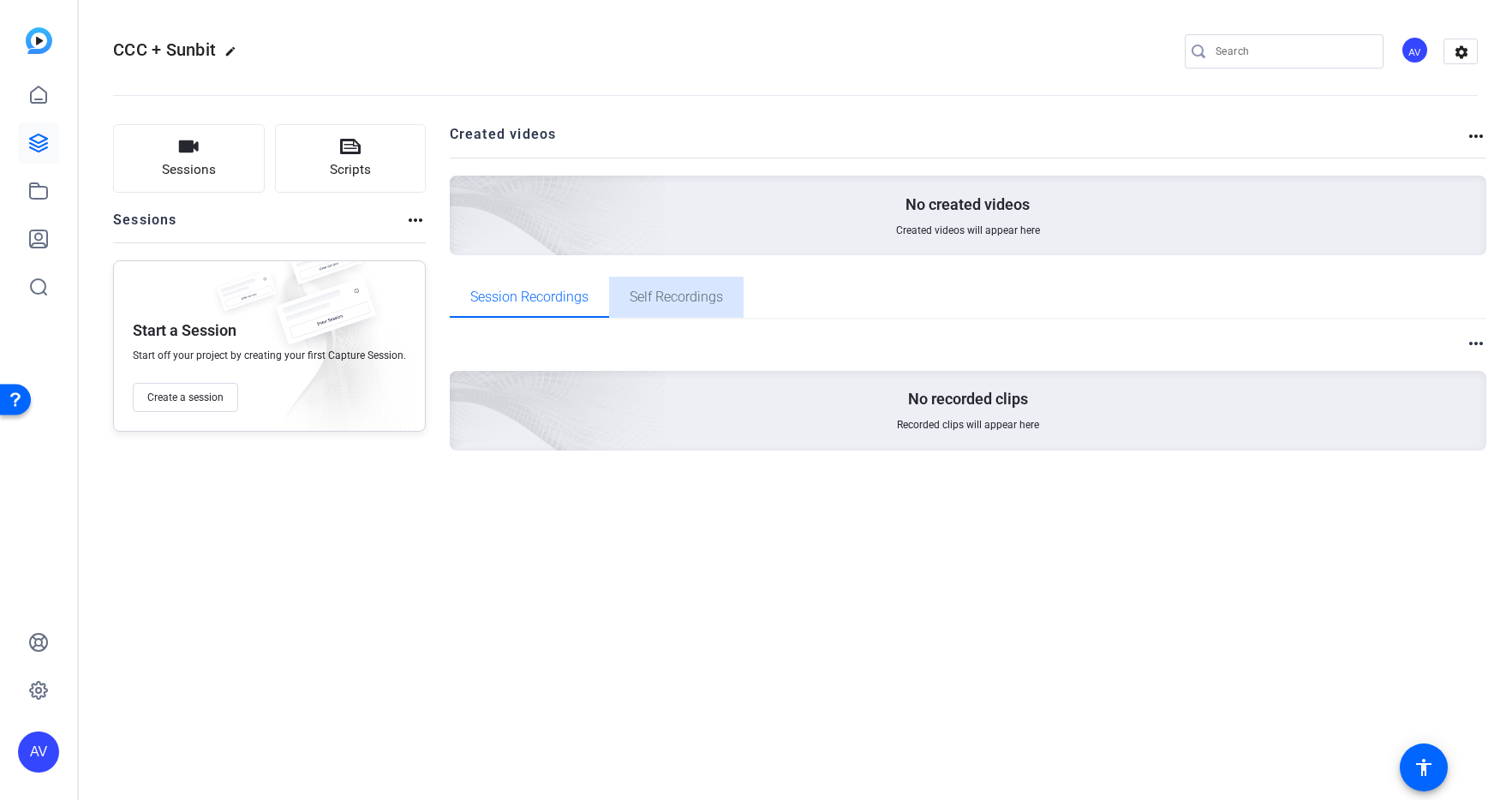
click at [672, 303] on span "Self Recordings" at bounding box center [676, 297] width 93 height 13
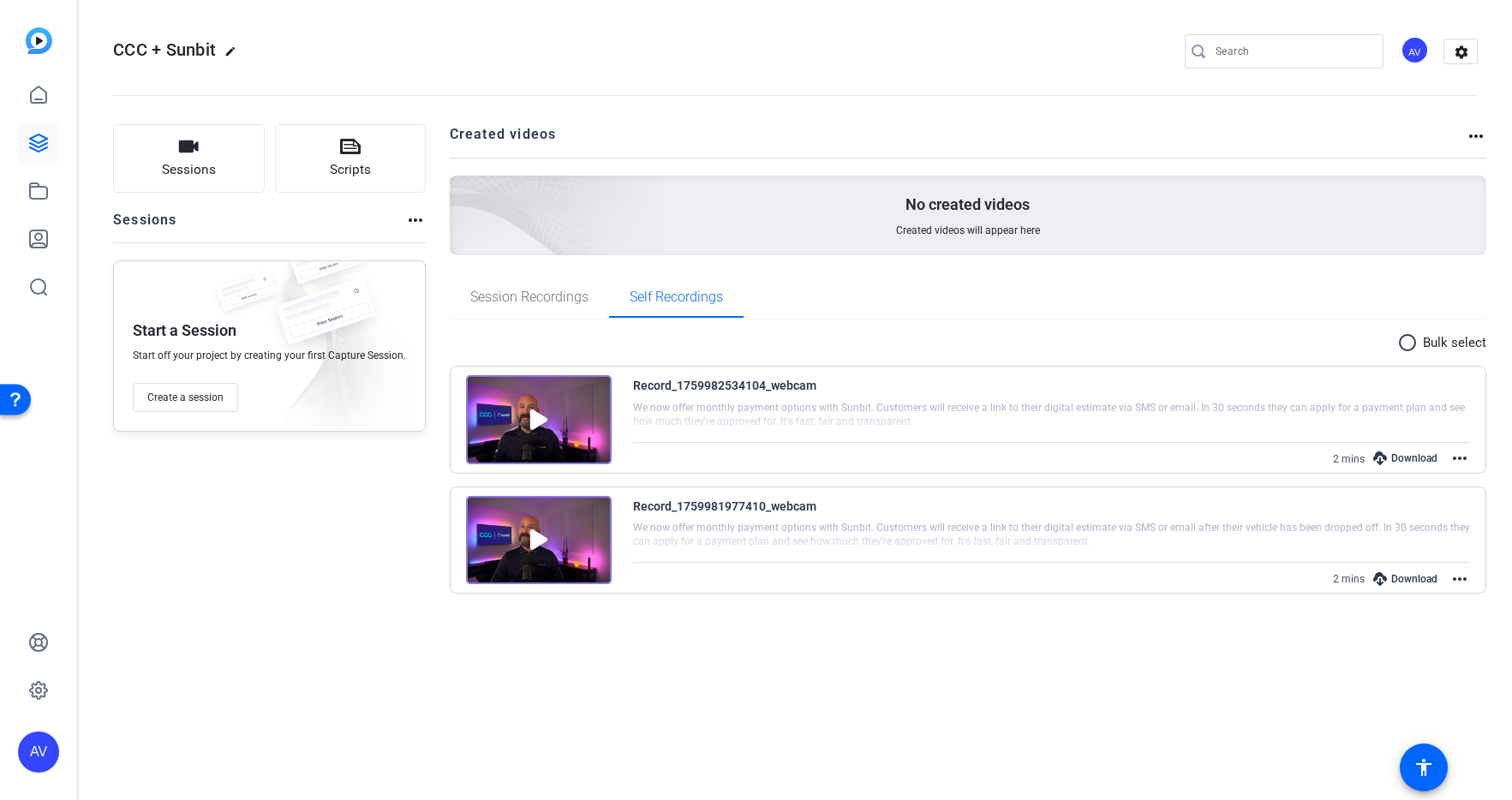
click at [1451, 454] on mat-icon "more_horiz" at bounding box center [1459, 458] width 20 height 20
click at [1423, 512] on span "Download MP4" at bounding box center [1420, 521] width 75 height 20
